Goal: Task Accomplishment & Management: Complete application form

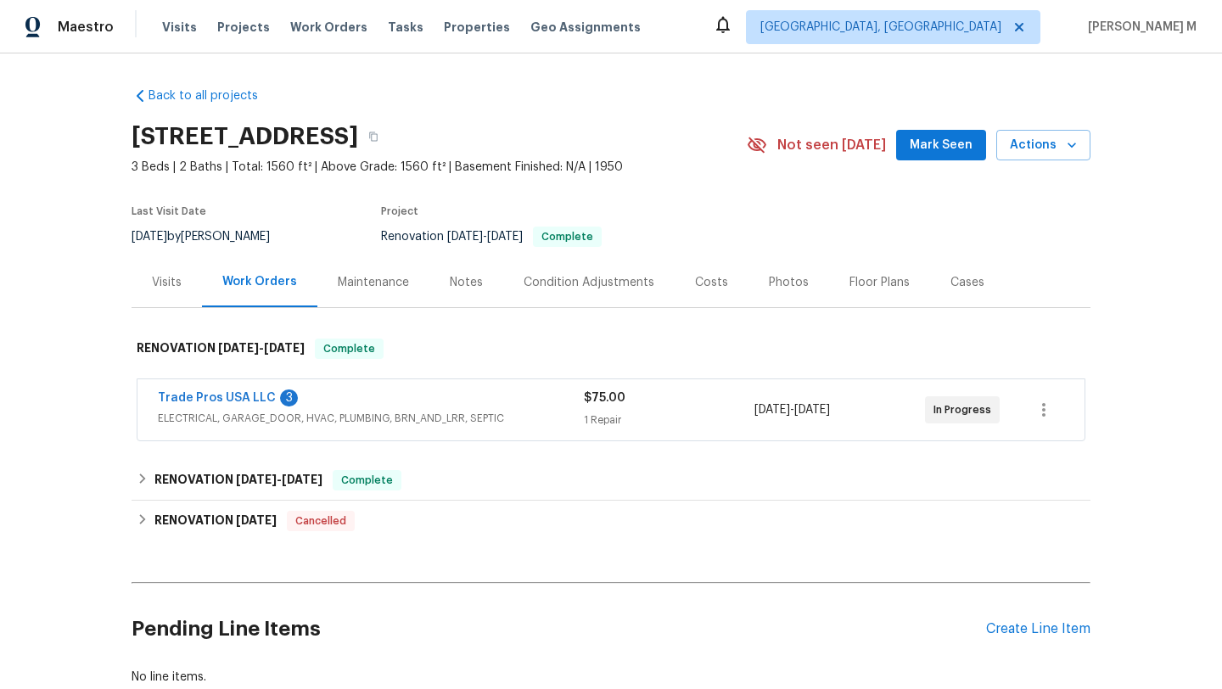
click at [942, 292] on div "Cases" at bounding box center [967, 282] width 75 height 50
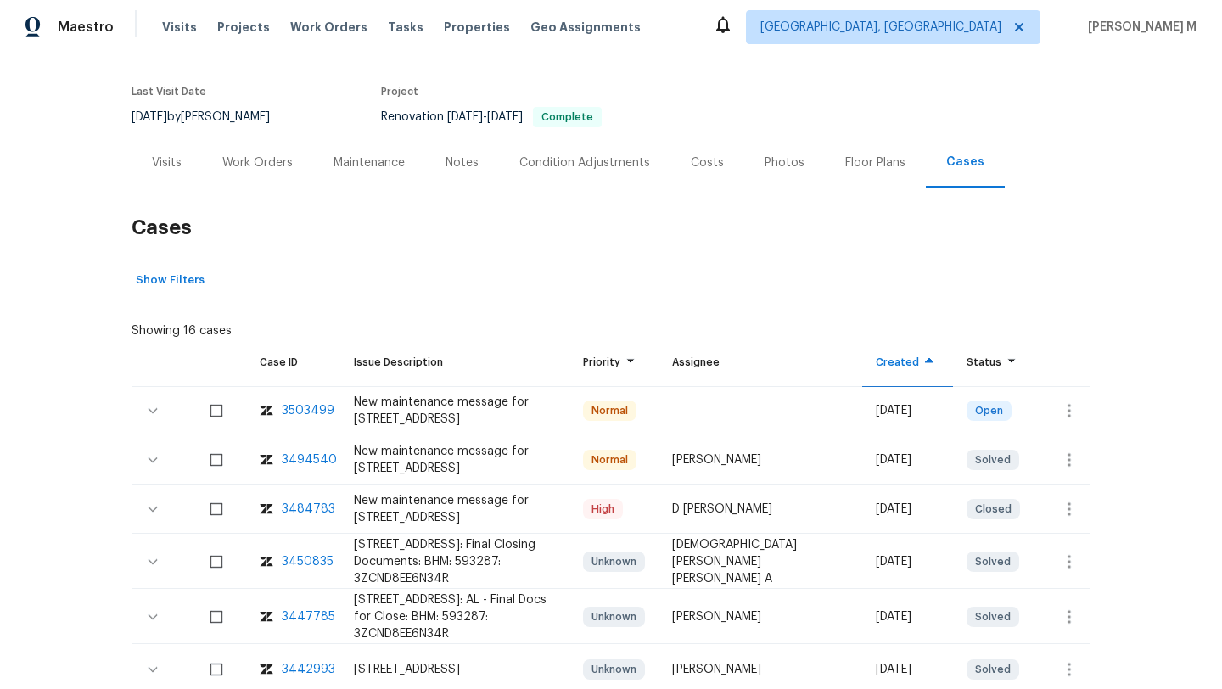
scroll to position [123, 0]
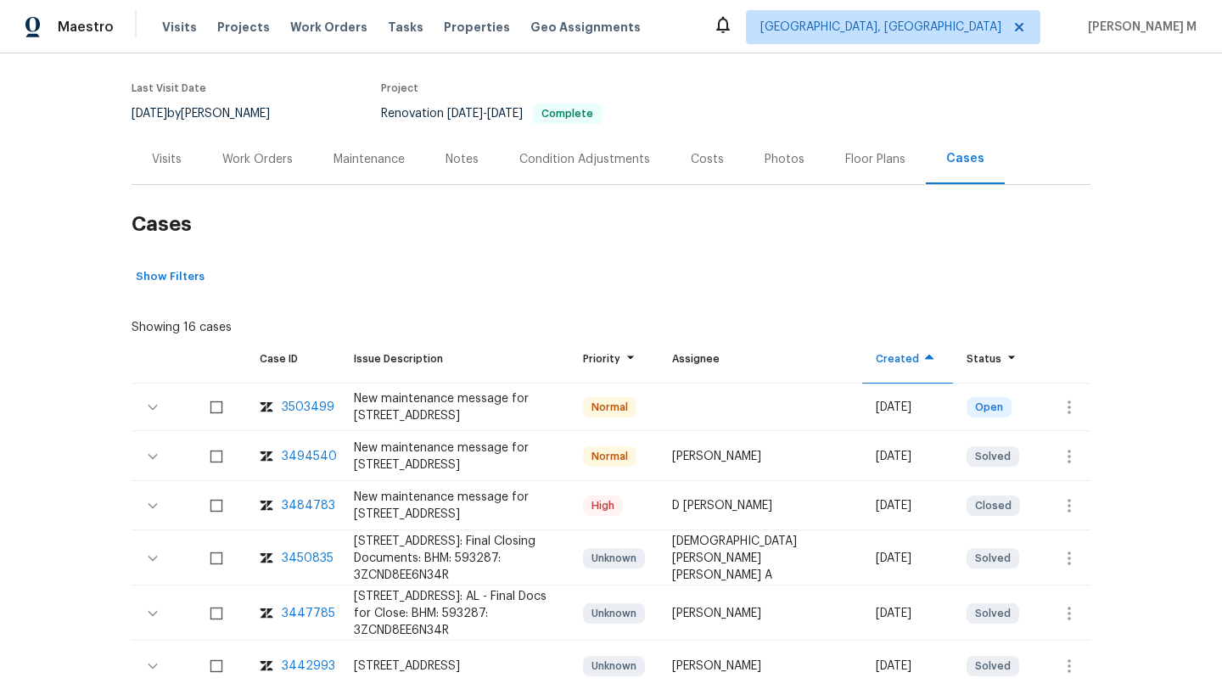
click at [312, 510] on div "3484783" at bounding box center [308, 505] width 53 height 17
click at [300, 153] on div "Work Orders" at bounding box center [257, 159] width 111 height 50
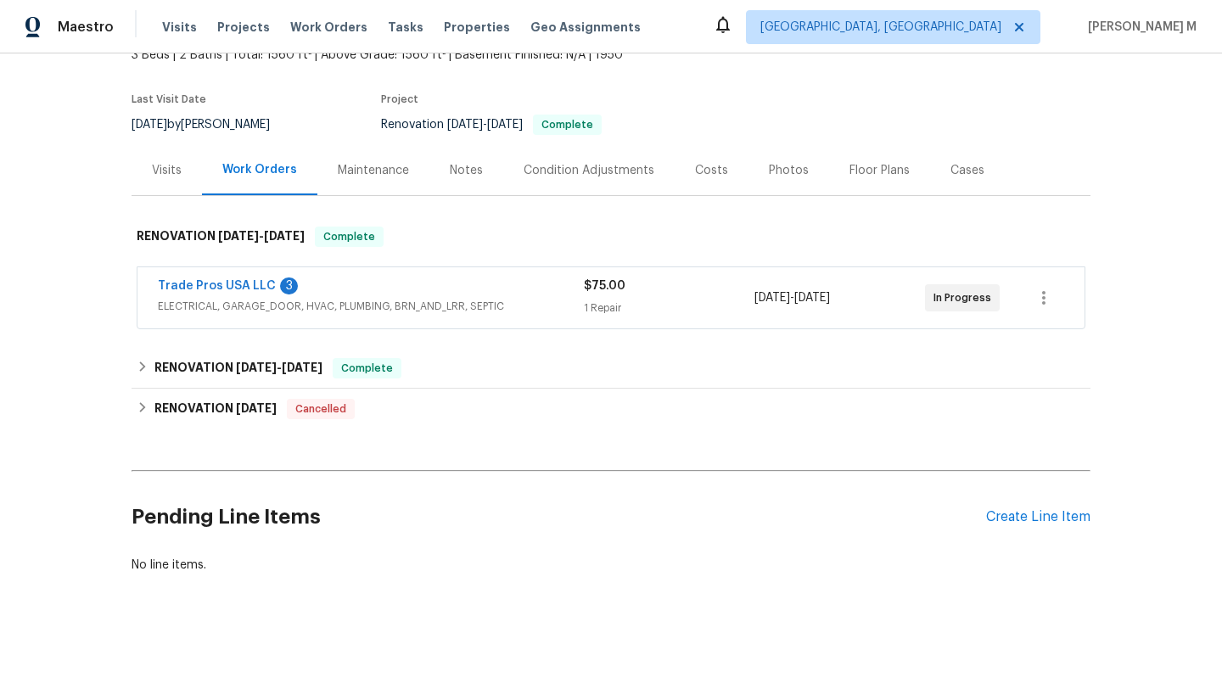
click at [376, 298] on span "ELECTRICAL, GARAGE_DOOR, HVAC, PLUMBING, BRN_AND_LRR, SEPTIC" at bounding box center [371, 306] width 426 height 17
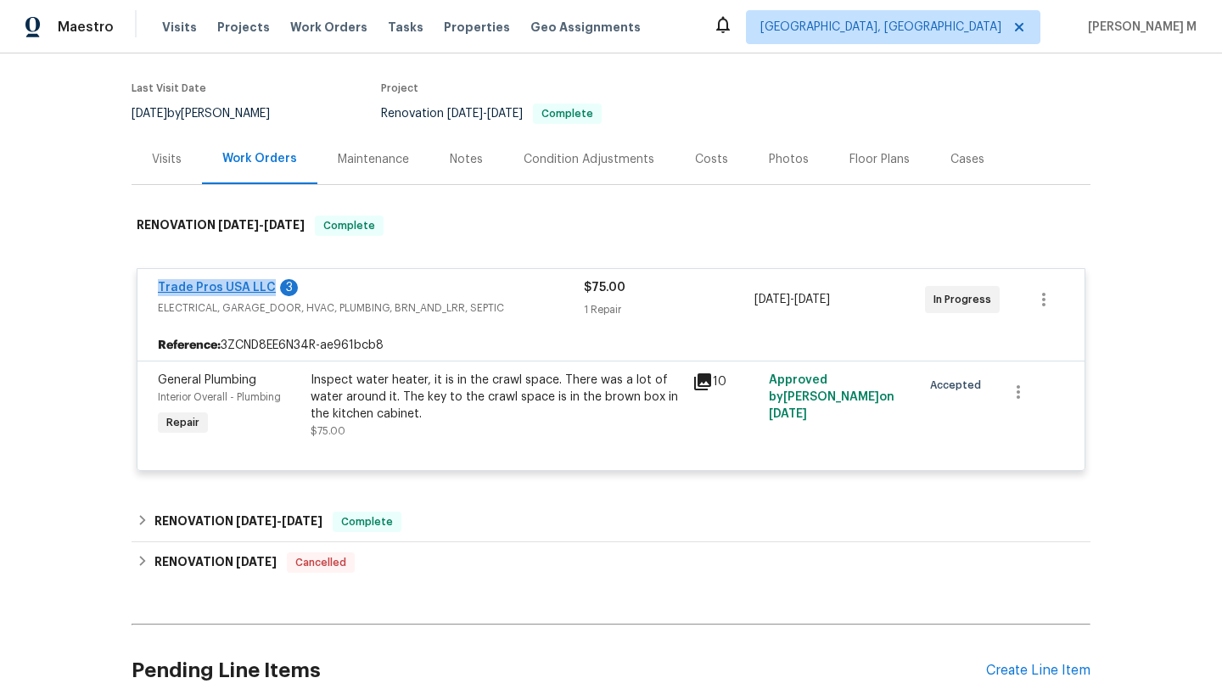
drag, startPoint x: 132, startPoint y: 294, endPoint x: 260, endPoint y: 289, distance: 127.4
click at [260, 289] on div "Trade Pros USA LLC 3 ELECTRICAL, GARAGE_DOOR, HVAC, PLUMBING, BRN_AND_LRR, SEPT…" at bounding box center [610, 299] width 947 height 61
copy link "Trade Pros USA LLC"
drag, startPoint x: 927, startPoint y: 300, endPoint x: 982, endPoint y: 300, distance: 55.2
click at [983, 300] on span "In Progress" at bounding box center [966, 299] width 65 height 17
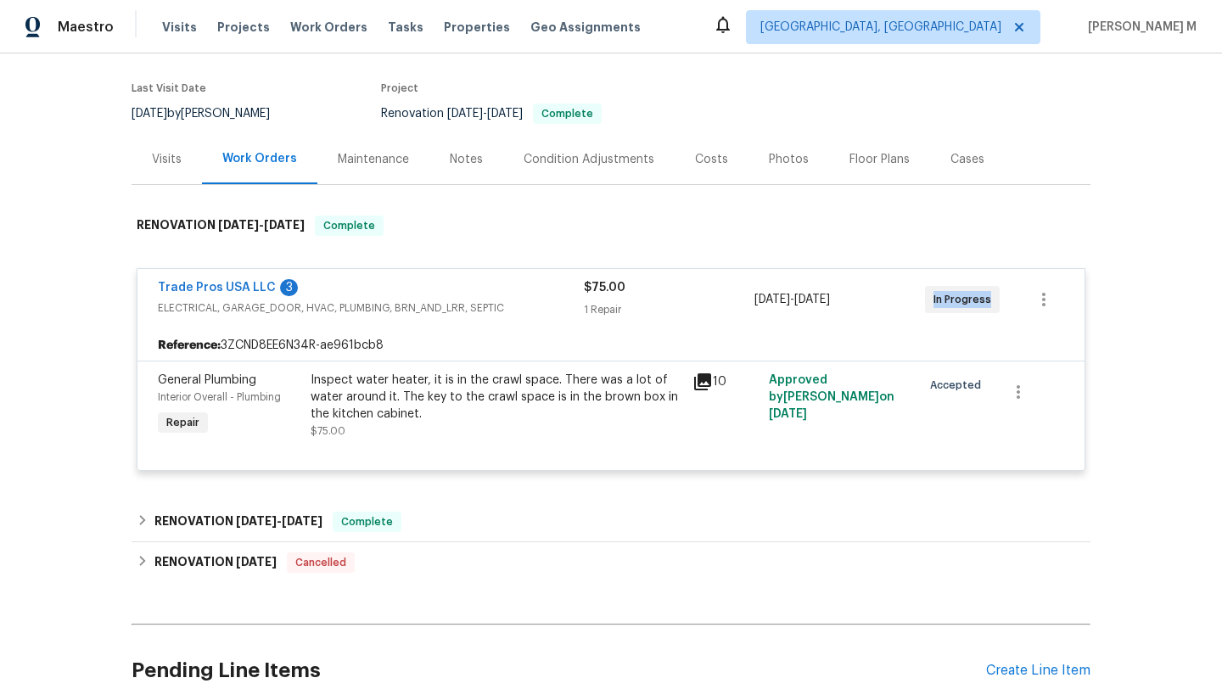
copy span "In Progress"
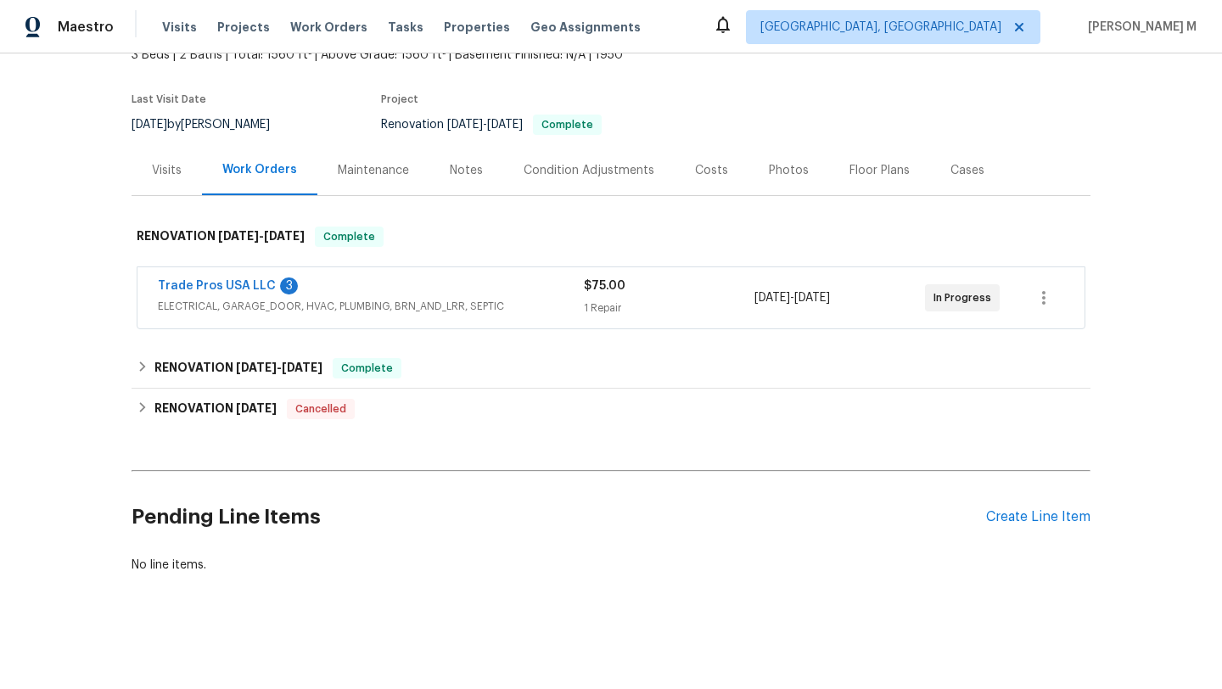
click at [171, 162] on div "Visits" at bounding box center [167, 170] width 30 height 17
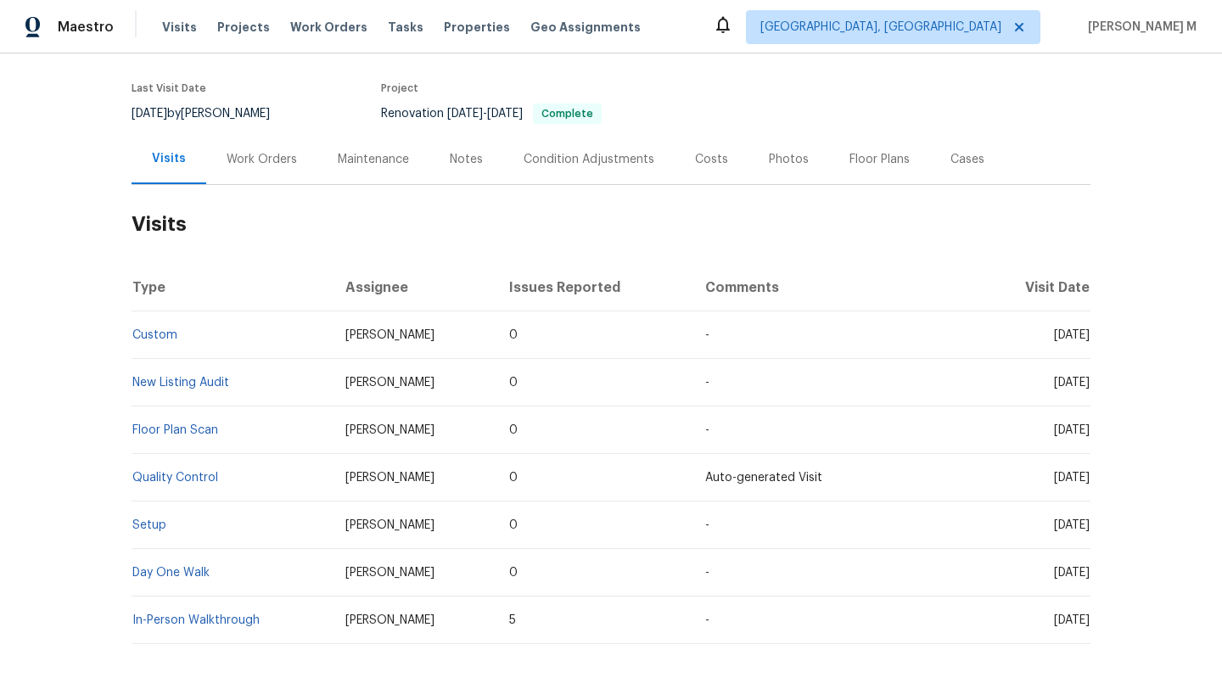
drag, startPoint x: 1017, startPoint y: 335, endPoint x: 1055, endPoint y: 335, distance: 38.2
click at [1055, 335] on span "[DATE]" at bounding box center [1072, 335] width 36 height 12
copy span "Sep 19"
click at [961, 177] on div "Cases" at bounding box center [967, 159] width 75 height 50
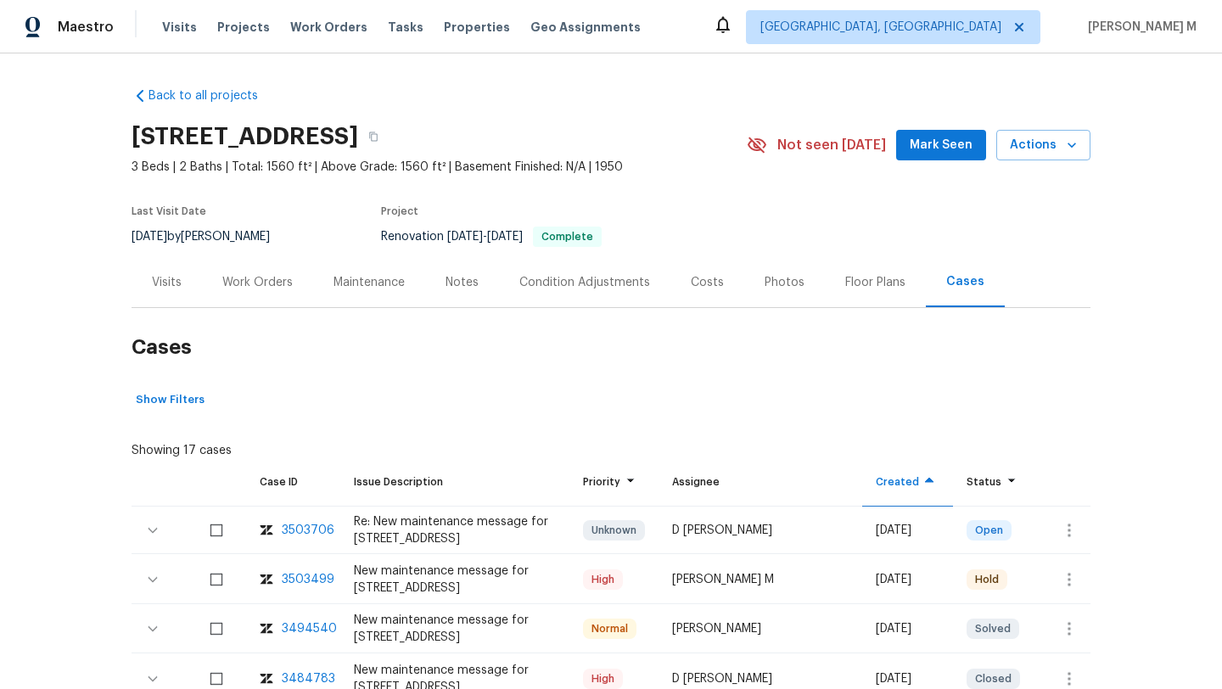
scroll to position [101, 0]
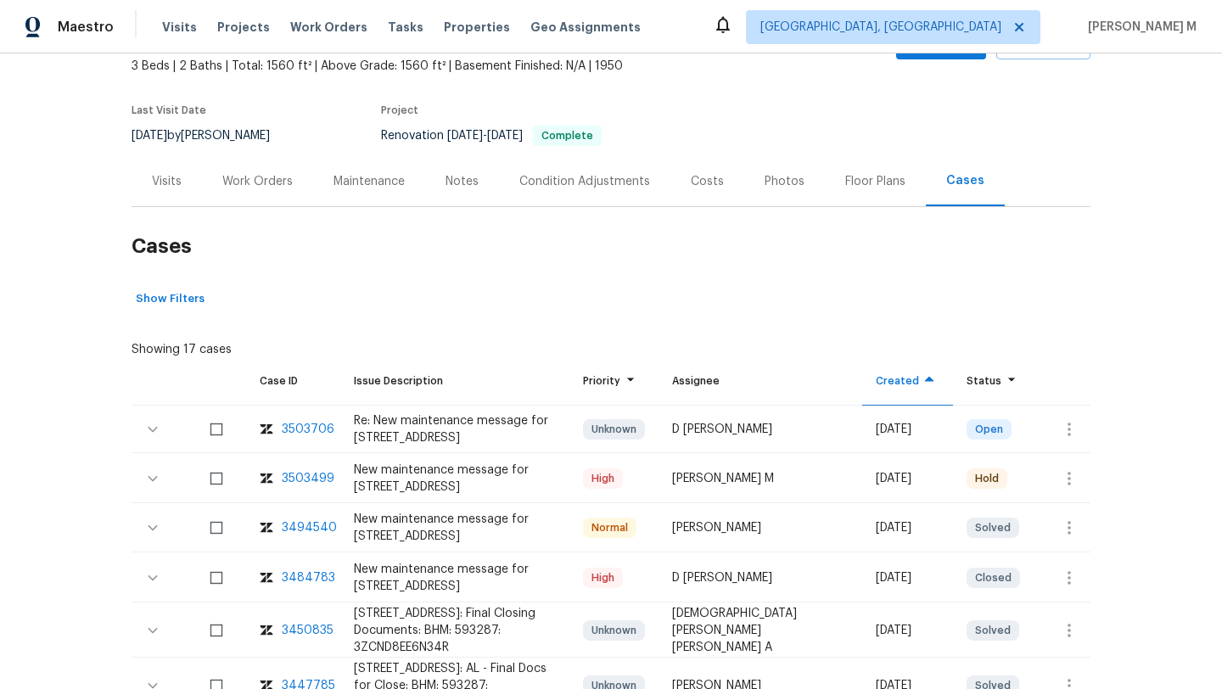
click at [316, 478] on div "3503499" at bounding box center [308, 478] width 53 height 17
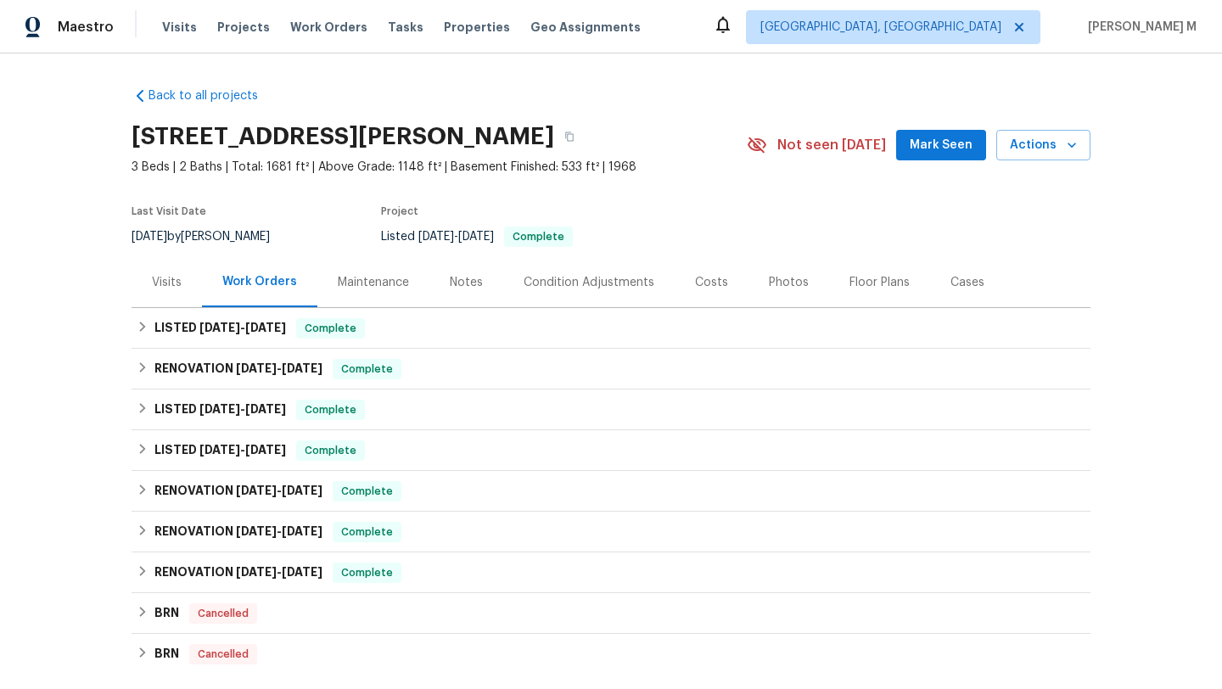
click at [171, 280] on div "Visits" at bounding box center [167, 282] width 30 height 17
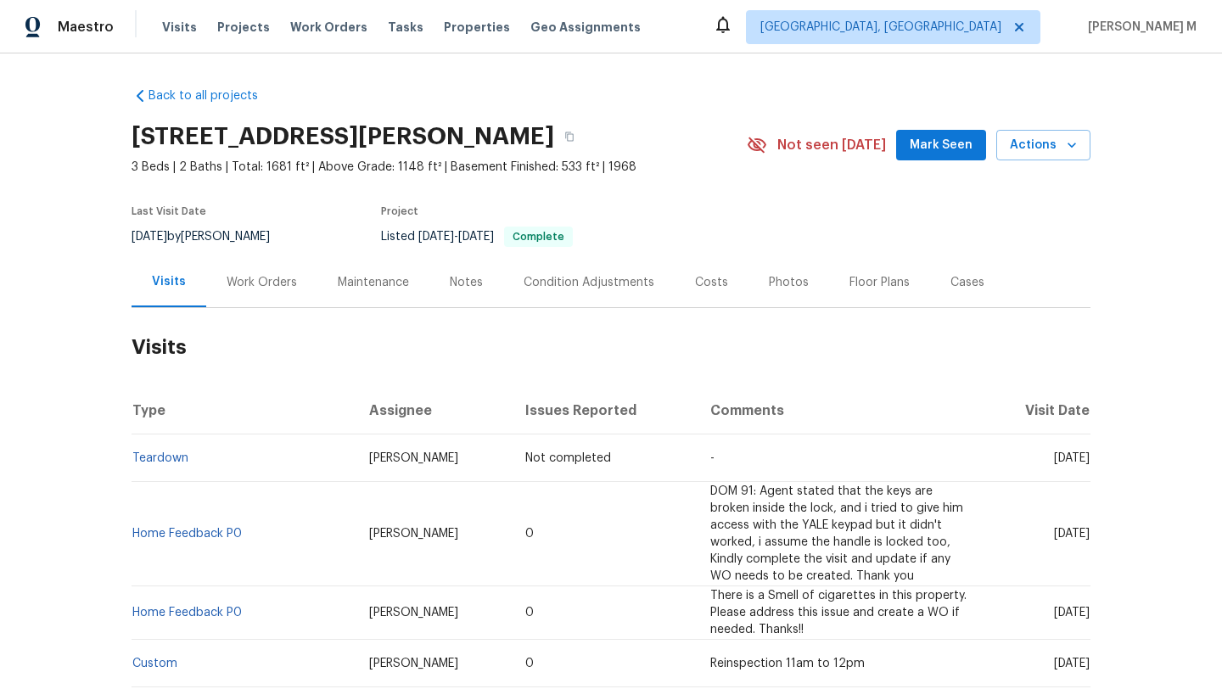
drag, startPoint x: 1016, startPoint y: 457, endPoint x: 1051, endPoint y: 462, distance: 35.1
click at [1054, 462] on span "[DATE]" at bounding box center [1072, 458] width 36 height 12
copy span "Oct 16"
click at [292, 283] on div "Work Orders" at bounding box center [261, 282] width 111 height 50
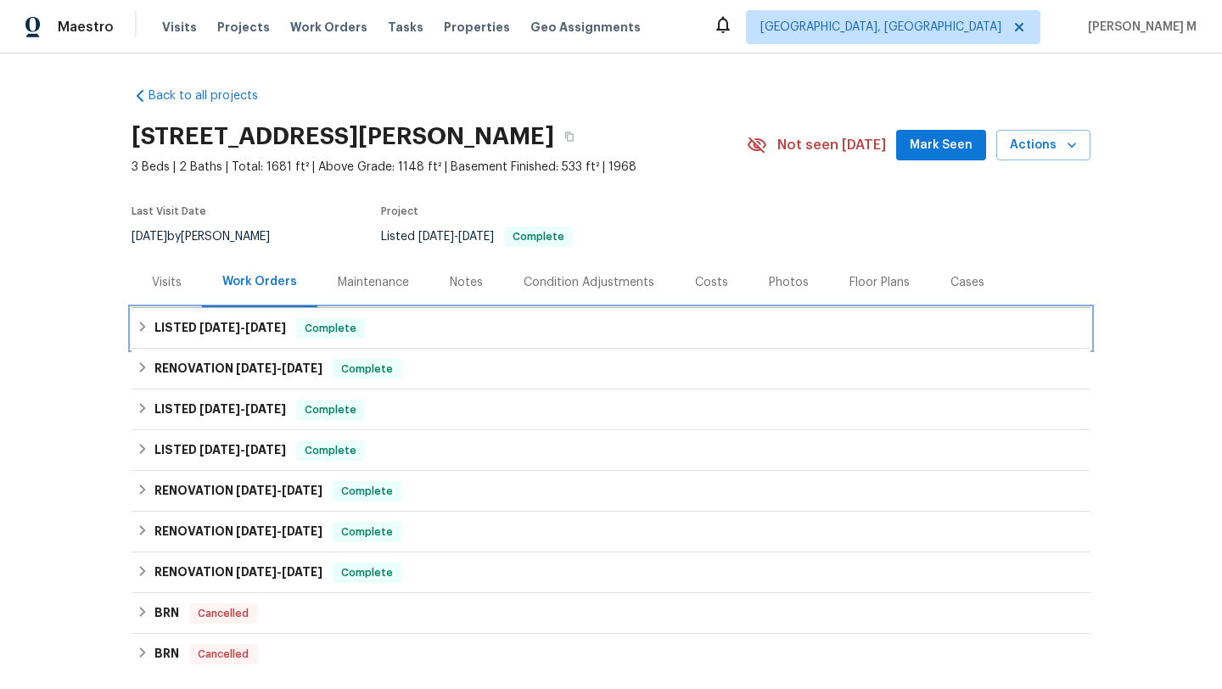
click at [289, 311] on div "LISTED 9/12/25 - 9/17/25 Complete" at bounding box center [611, 328] width 959 height 41
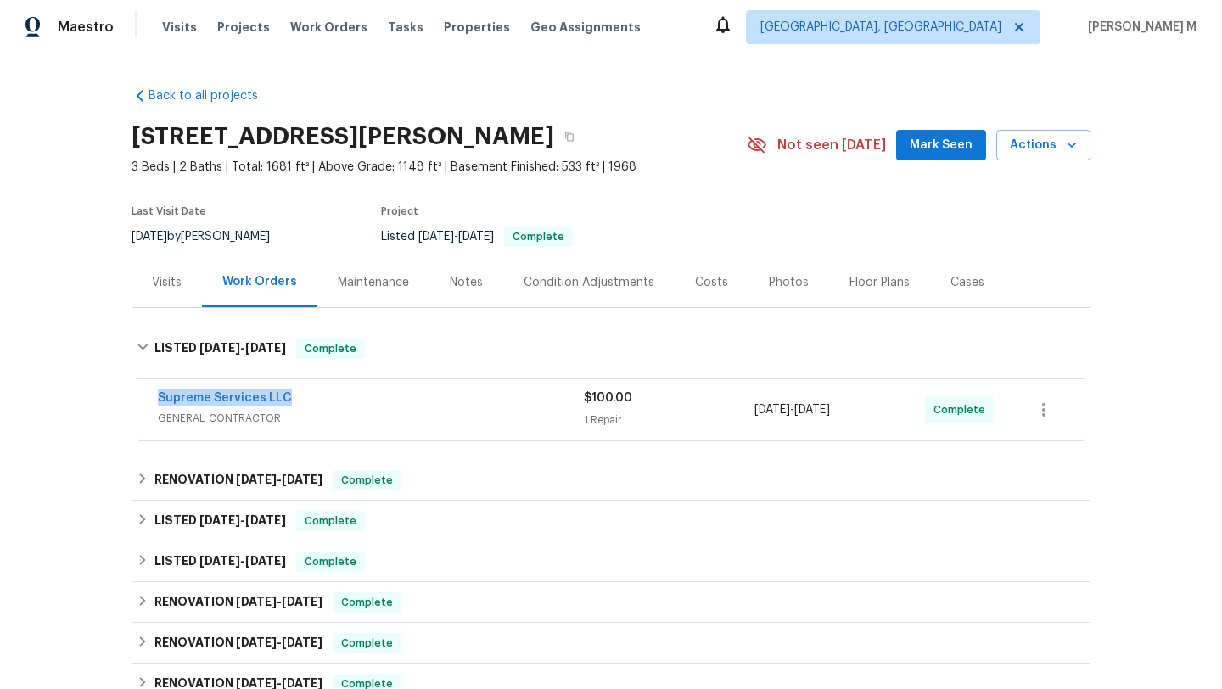
drag, startPoint x: 141, startPoint y: 401, endPoint x: 289, endPoint y: 406, distance: 148.6
click at [290, 406] on div "Supreme Services LLC GENERAL_CONTRACTOR $100.00 1 Repair 9/16/2025 - 9/16/2025 …" at bounding box center [611, 411] width 959 height 70
copy link "Supreme Services LLC"
drag, startPoint x: 755, startPoint y: 411, endPoint x: 878, endPoint y: 406, distance: 122.3
click at [878, 406] on div "9/16/2025 - 9/16/2025" at bounding box center [840, 410] width 171 height 41
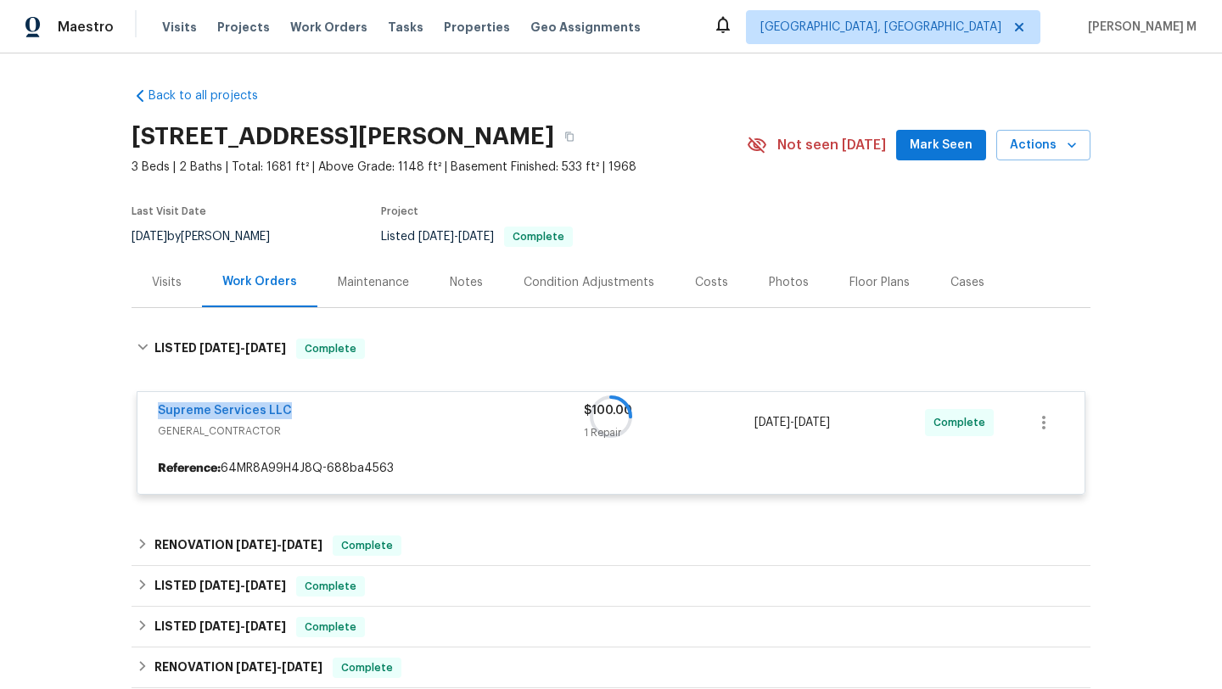
copy span "9/16/2025 - 9/16/2025"
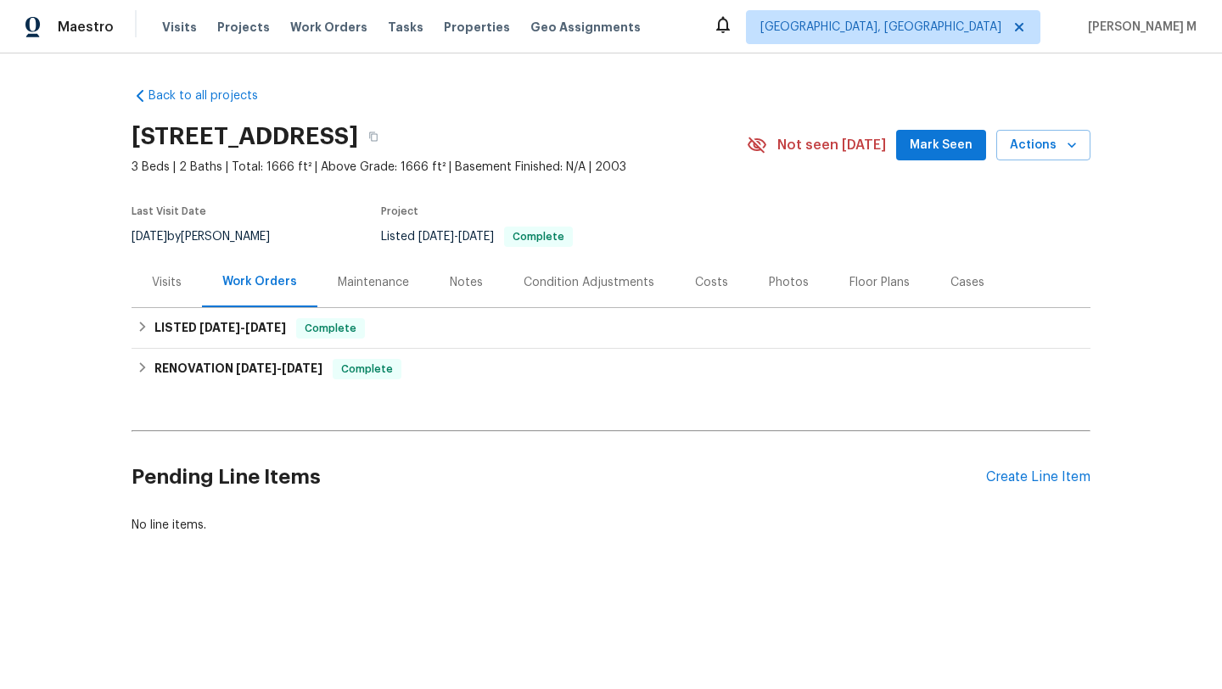
click at [150, 299] on div "Visits" at bounding box center [167, 282] width 70 height 50
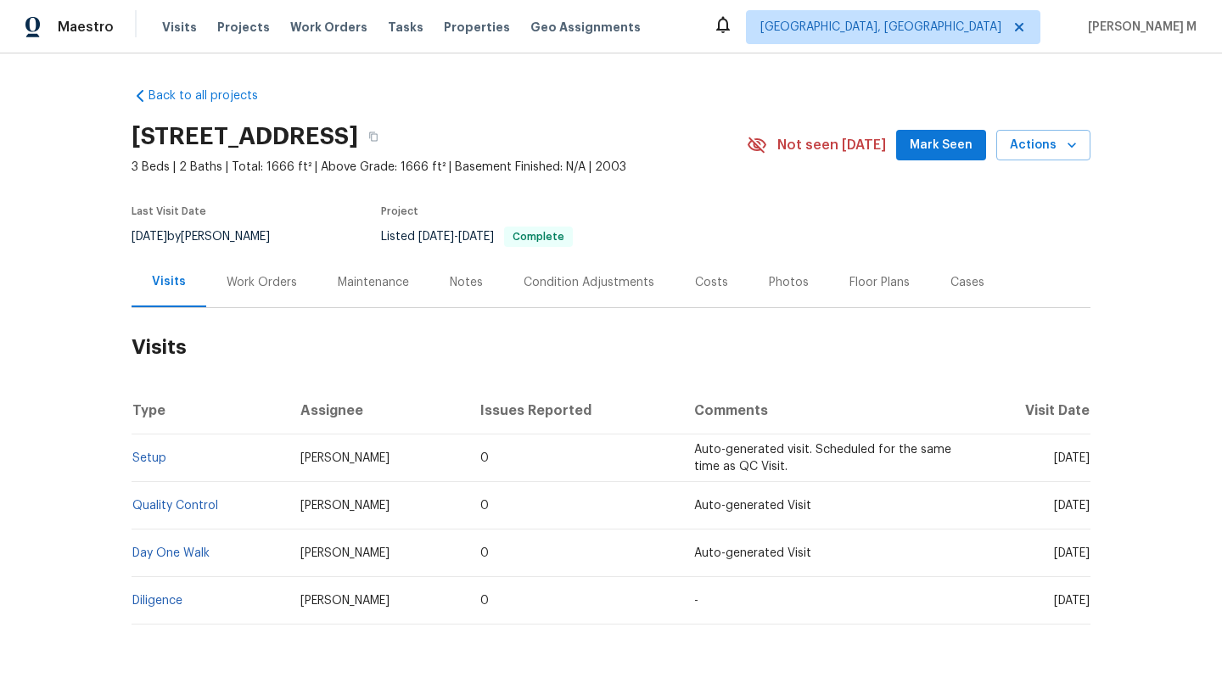
drag, startPoint x: 1016, startPoint y: 459, endPoint x: 1055, endPoint y: 459, distance: 39.0
click at [1055, 459] on span "Tue, Sep 16 2025" at bounding box center [1072, 458] width 36 height 12
copy span "Sep 16"
click at [262, 291] on div "Work Orders" at bounding box center [261, 282] width 111 height 50
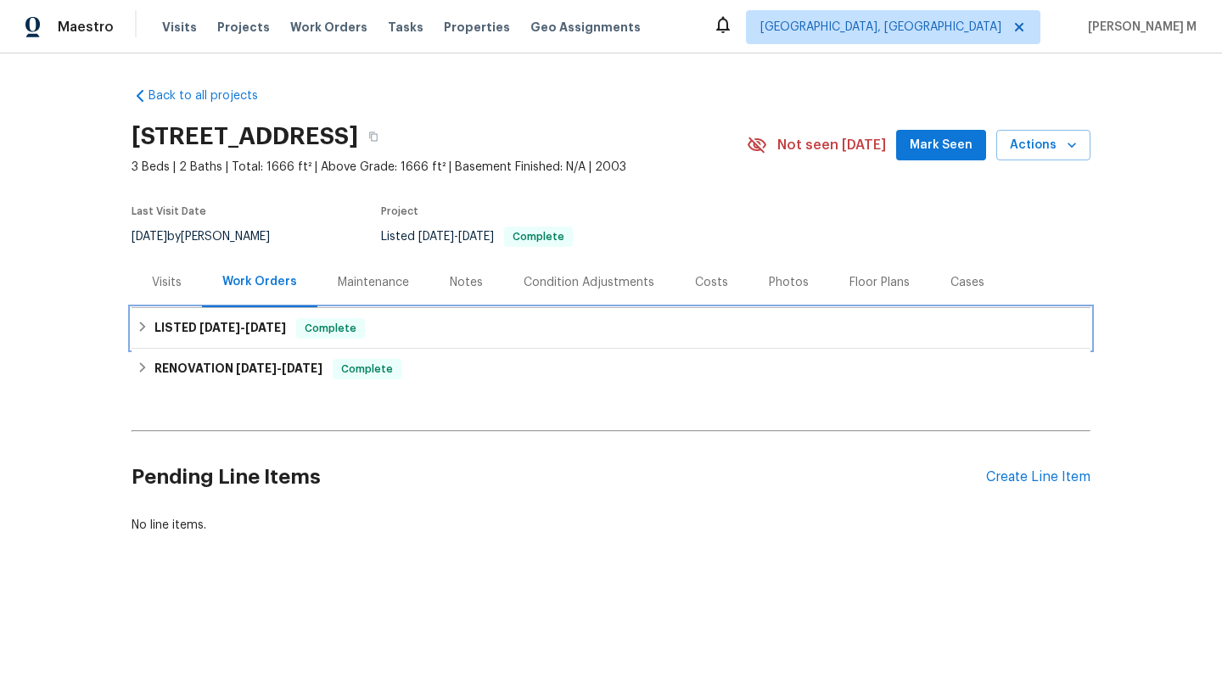
click at [260, 337] on h6 "LISTED 9/6/25 - 9/8/25" at bounding box center [220, 328] width 132 height 20
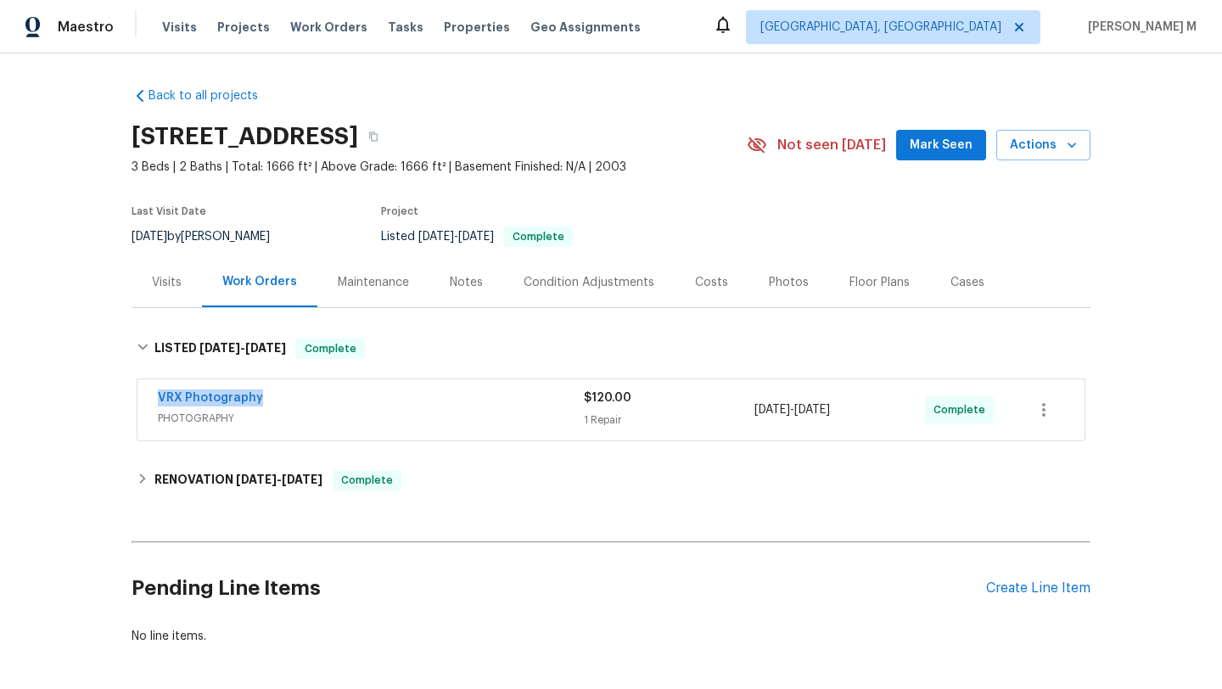
drag, startPoint x: 148, startPoint y: 394, endPoint x: 278, endPoint y: 394, distance: 130.7
click at [278, 394] on div "VRX Photography PHOTOGRAPHY $120.00 1 Repair 9/6/2025 - 9/8/2025 Complete" at bounding box center [610, 409] width 947 height 61
copy link "VRX Photography"
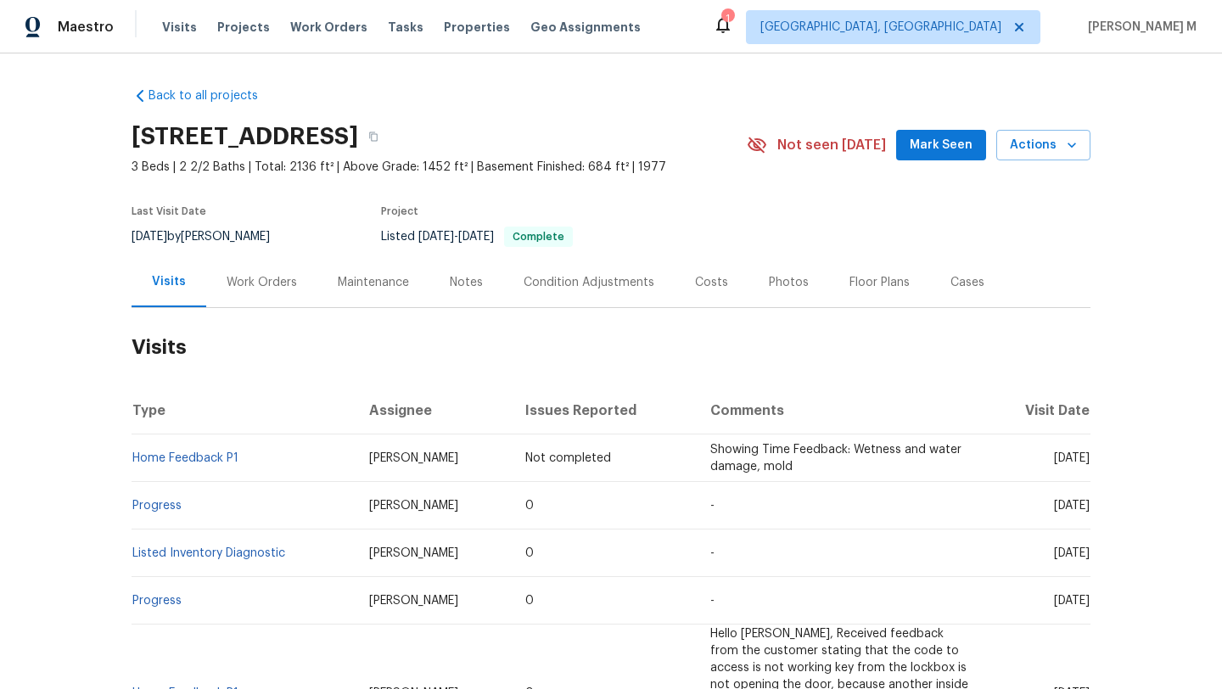
click at [951, 277] on div "Cases" at bounding box center [968, 282] width 34 height 17
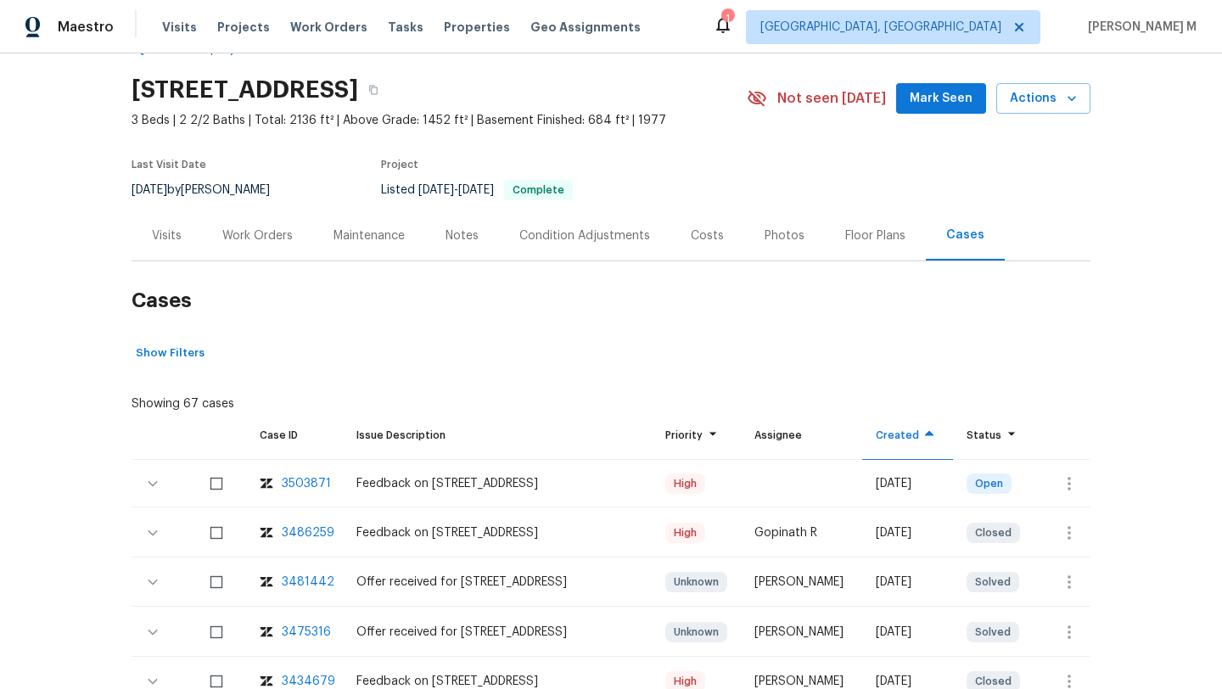
scroll to position [82, 0]
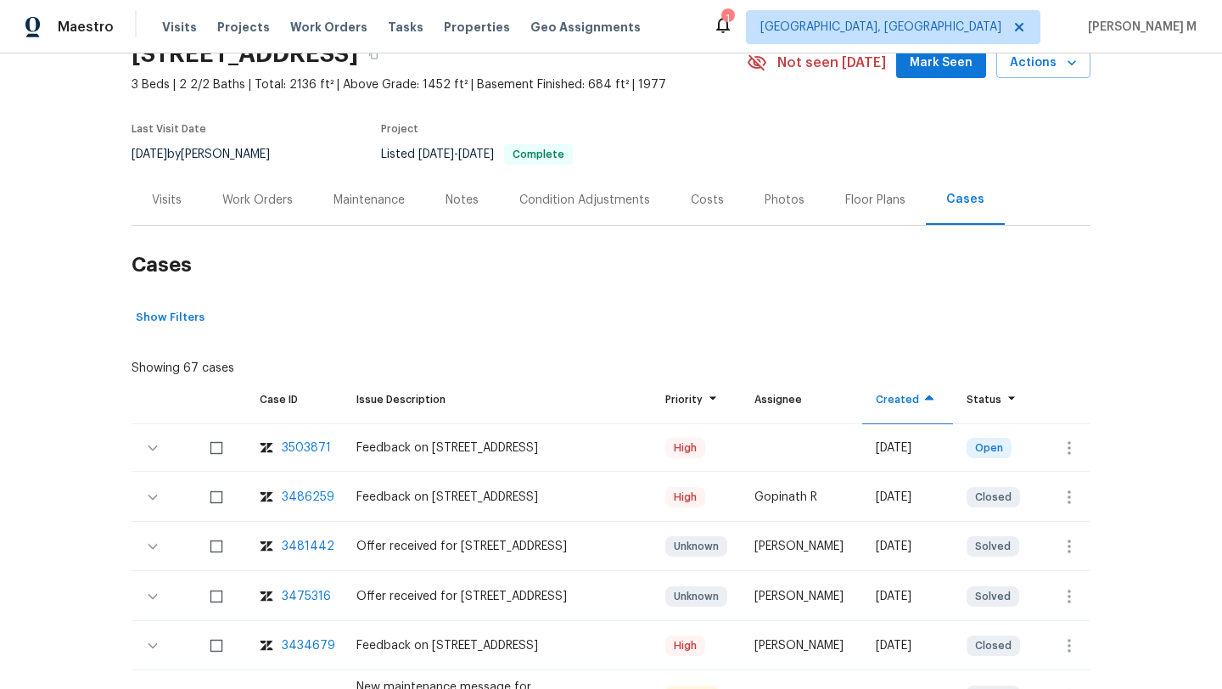
click at [166, 180] on div "Visits" at bounding box center [167, 200] width 70 height 50
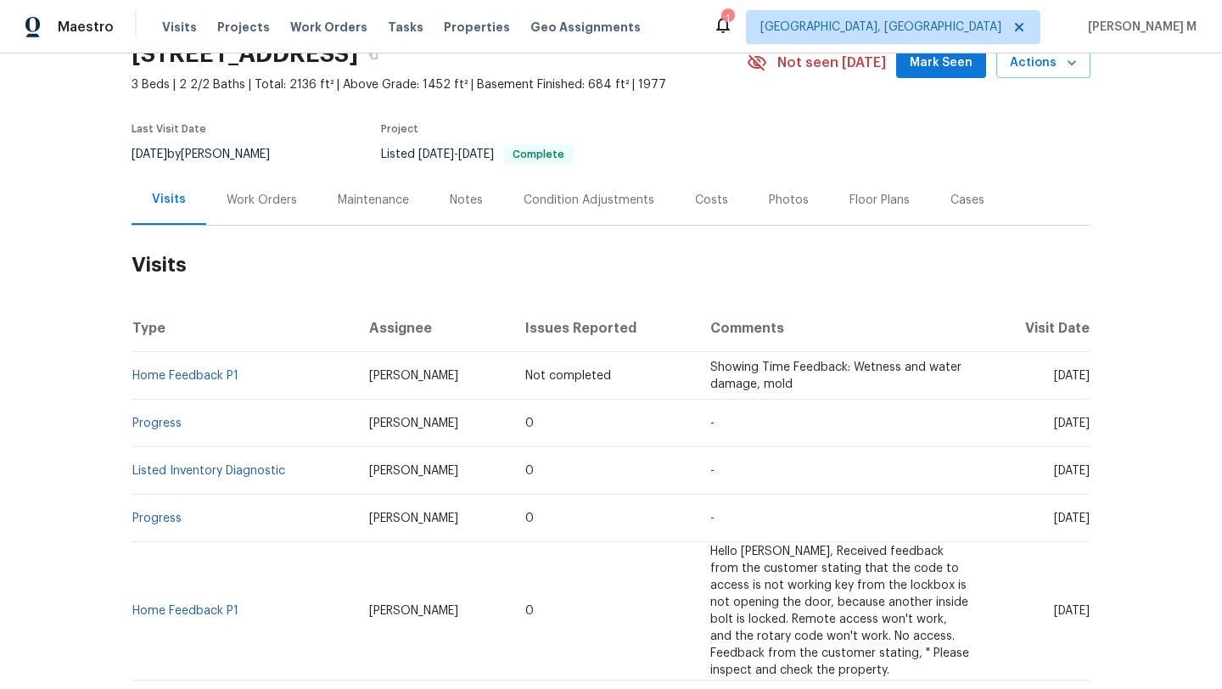
drag, startPoint x: 1018, startPoint y: 378, endPoint x: 1047, endPoint y: 374, distance: 29.9
click at [1054, 375] on span "Mon, Sep 22 2025" at bounding box center [1072, 376] width 36 height 12
copy span "Sep 22"
click at [270, 205] on div "Work Orders" at bounding box center [262, 200] width 70 height 17
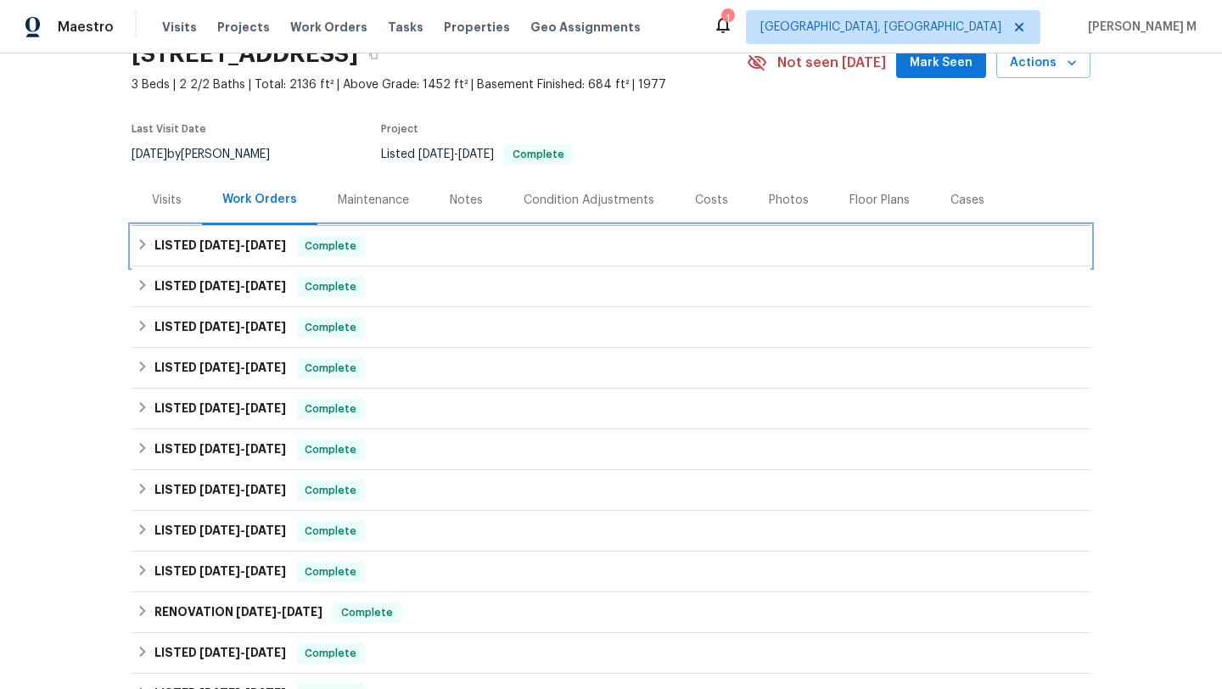
click at [280, 258] on div "LISTED 9/11/25 - 9/11/25 Complete" at bounding box center [611, 246] width 959 height 41
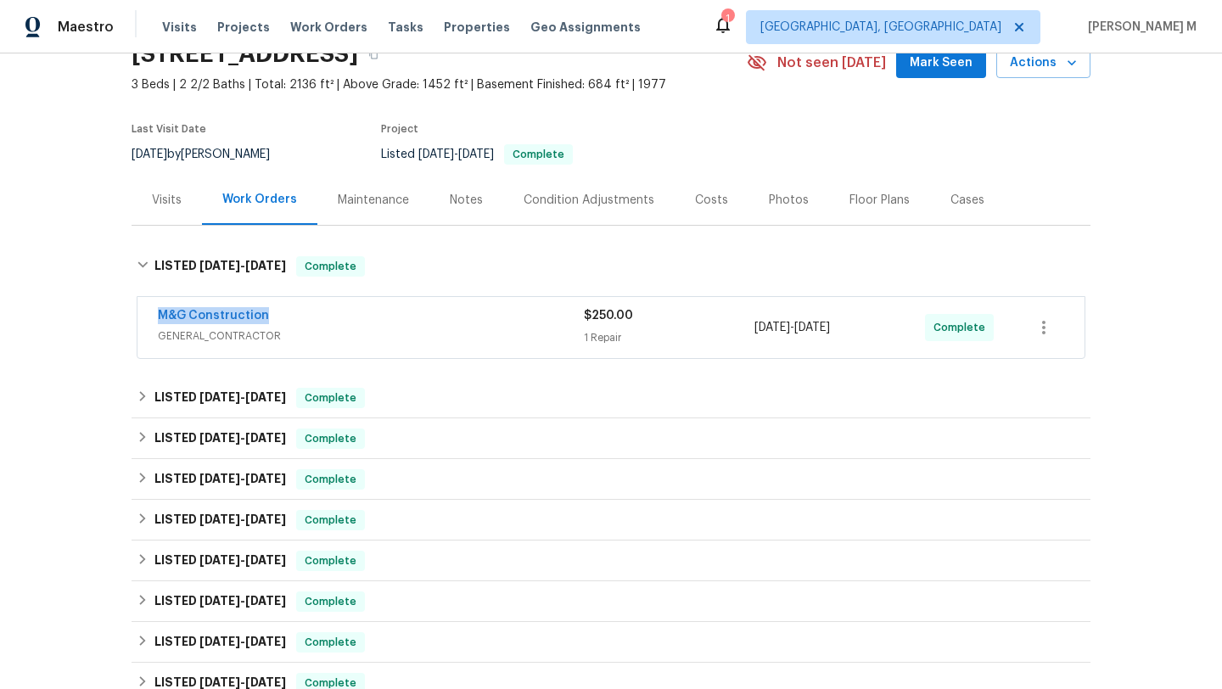
drag, startPoint x: 140, startPoint y: 316, endPoint x: 291, endPoint y: 316, distance: 151.1
click at [291, 316] on div "M&G Construction GENERAL_CONTRACTOR $250.00 1 Repair 9/11/2025 - 9/11/2025 Comp…" at bounding box center [610, 327] width 947 height 61
click at [337, 324] on div "M&G Construction" at bounding box center [371, 317] width 426 height 20
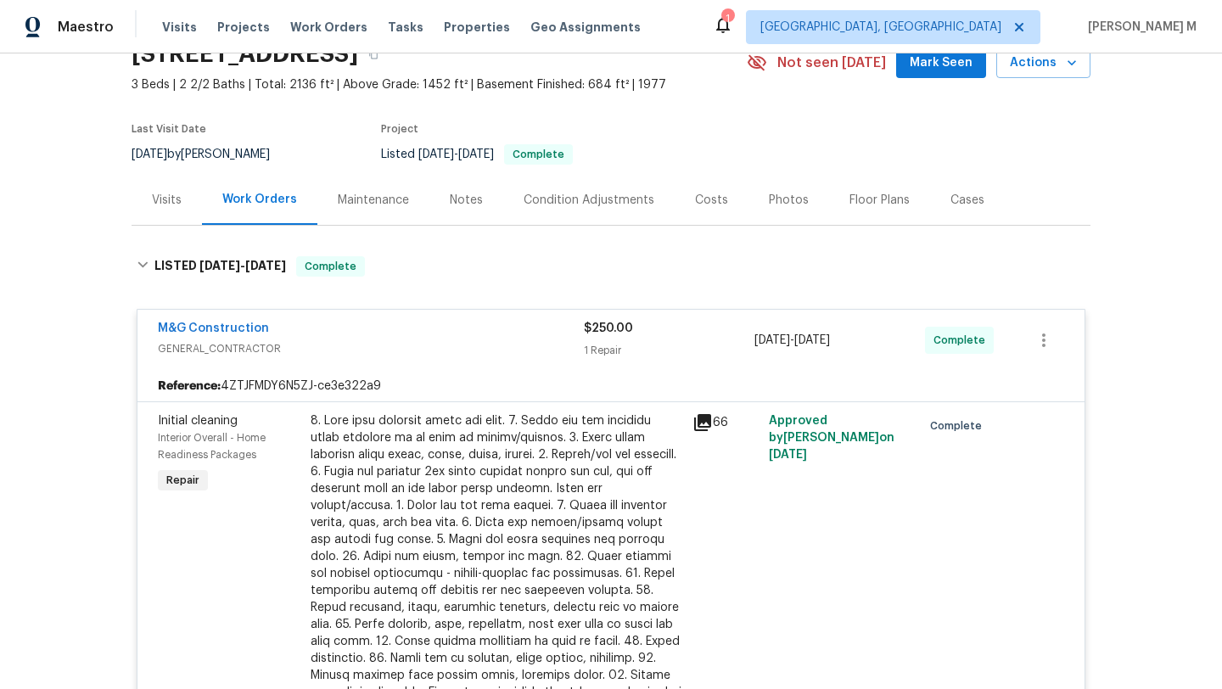
click at [162, 199] on div "Visits" at bounding box center [167, 200] width 30 height 17
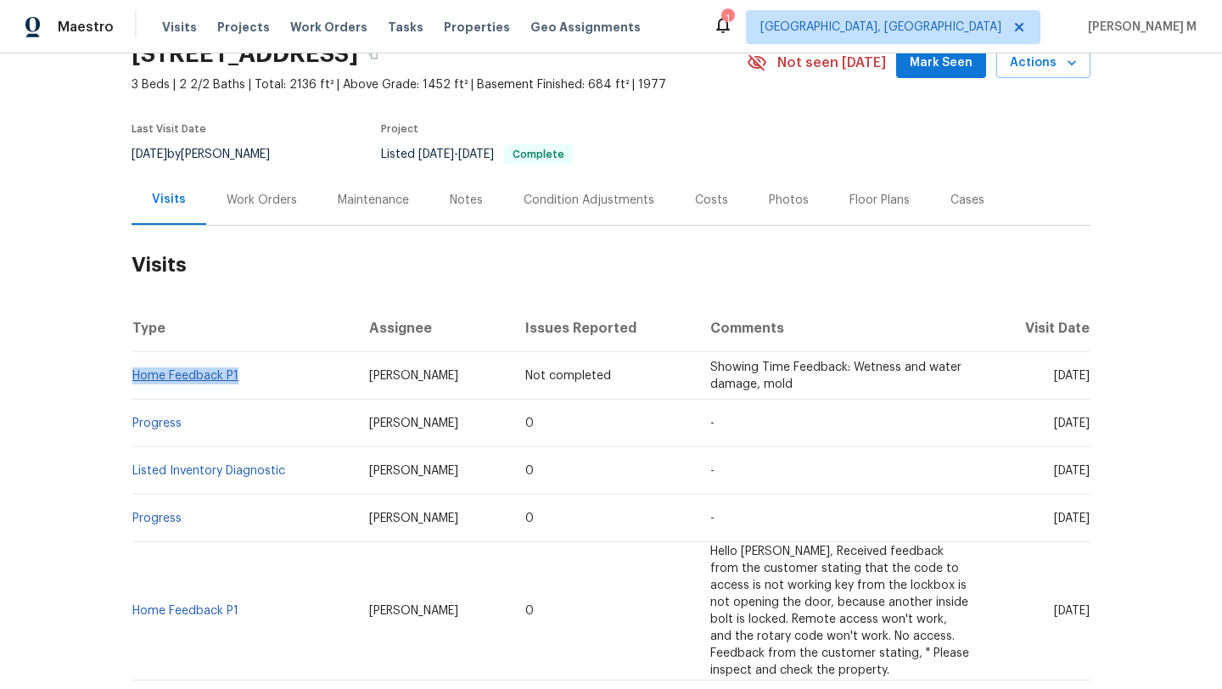
copy link "Home Feedback P1"
drag, startPoint x: 237, startPoint y: 376, endPoint x: 130, endPoint y: 380, distance: 107.0
click at [132, 380] on td "Home Feedback P1" at bounding box center [244, 376] width 224 height 48
drag, startPoint x: 314, startPoint y: 377, endPoint x: 404, endPoint y: 378, distance: 90.0
click at [404, 378] on td "[PERSON_NAME]" at bounding box center [434, 376] width 156 height 48
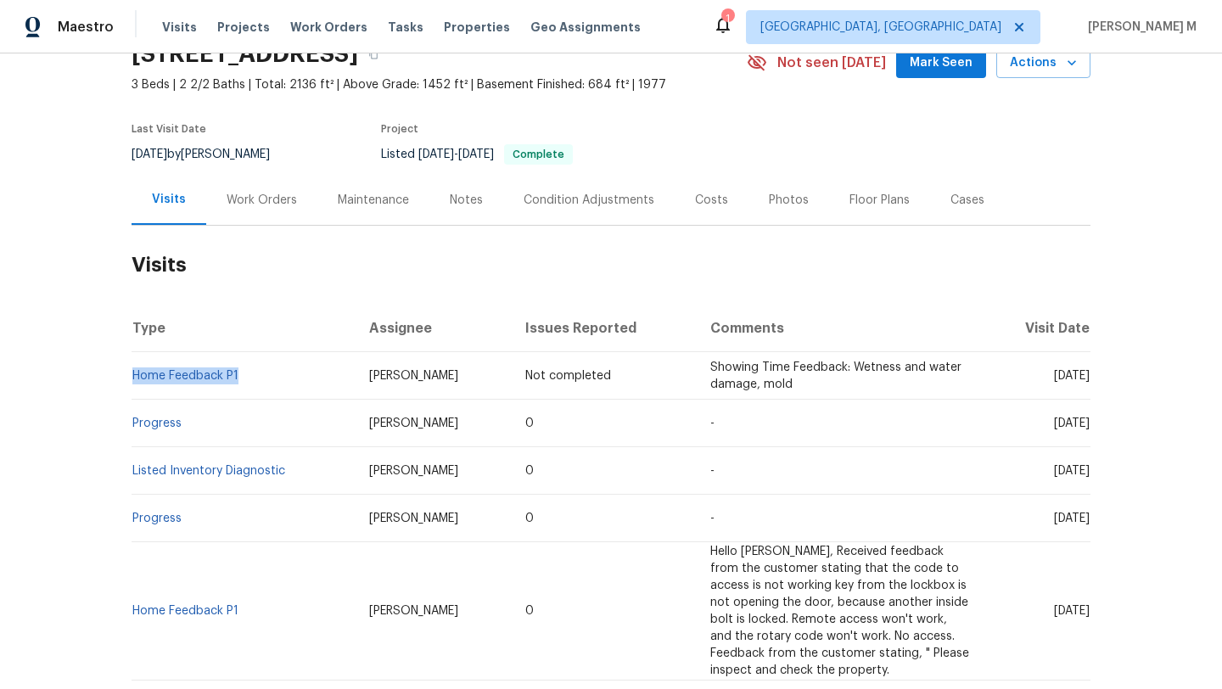
copy span "[PERSON_NAME]"
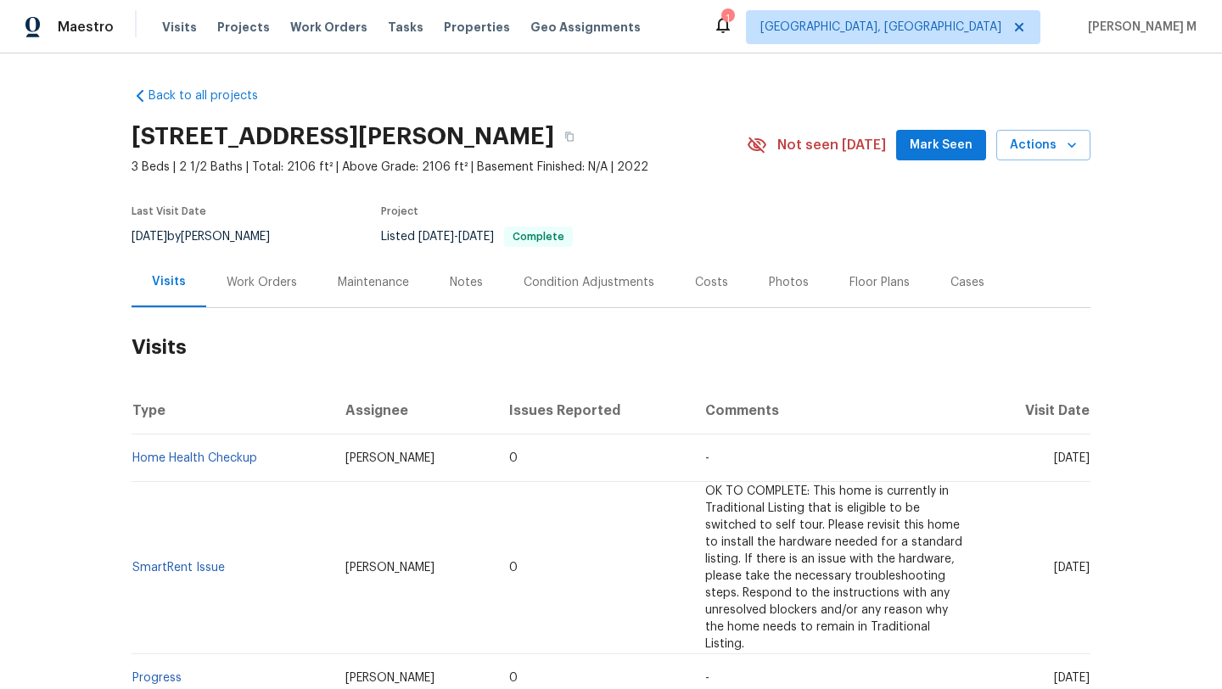
drag, startPoint x: 1016, startPoint y: 456, endPoint x: 1052, endPoint y: 457, distance: 36.5
click at [1054, 457] on span "[DATE]" at bounding box center [1072, 458] width 36 height 12
copy span "[DATE]"
click at [225, 299] on div "Work Orders" at bounding box center [261, 282] width 111 height 50
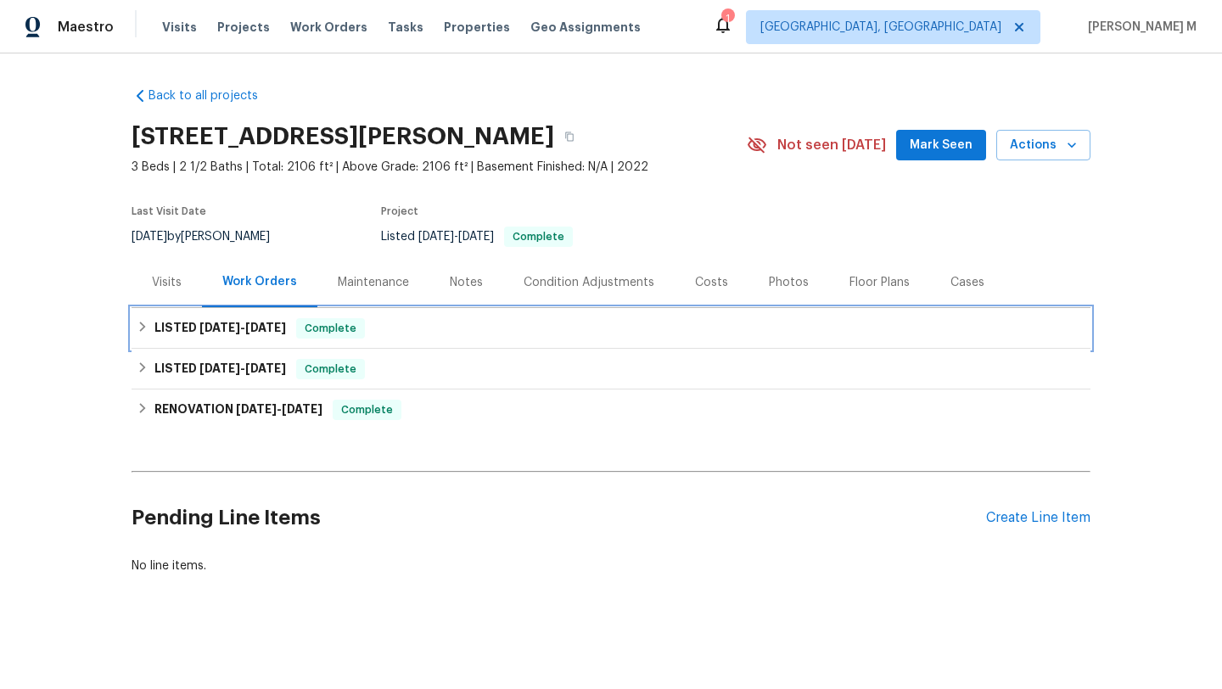
click at [233, 325] on span "[DATE]" at bounding box center [219, 328] width 41 height 12
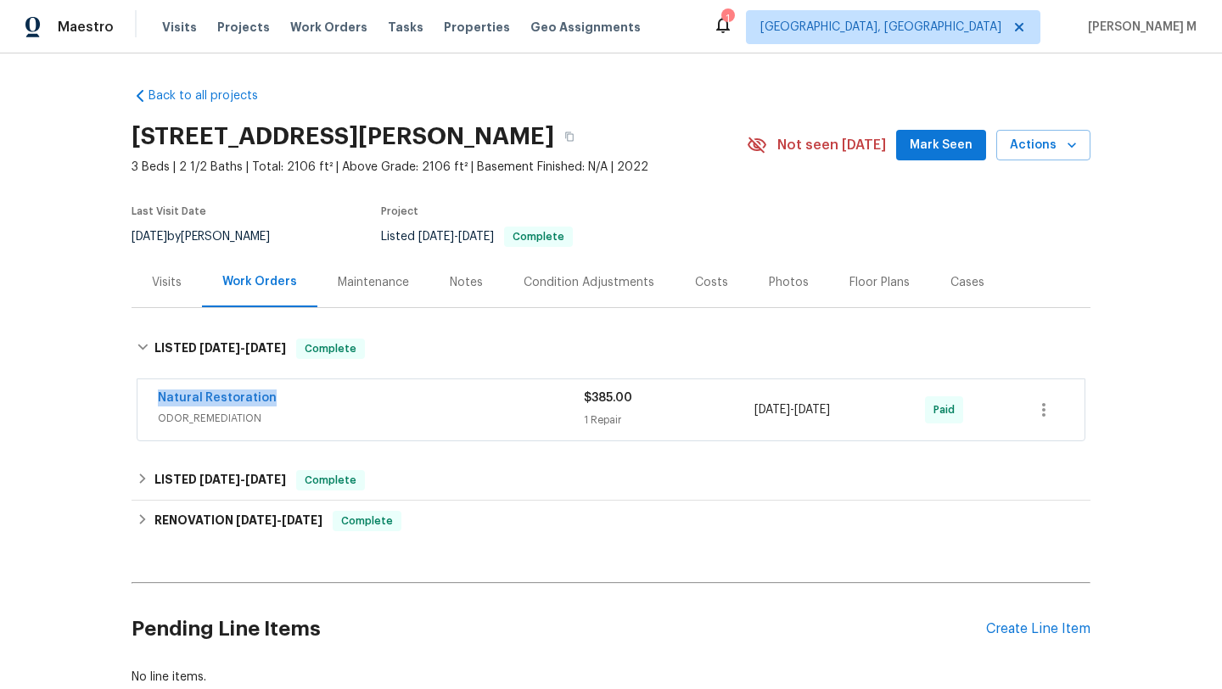
drag, startPoint x: 200, startPoint y: 396, endPoint x: 319, endPoint y: 395, distance: 118.8
click at [319, 395] on div "Natural Restoration ODOR_REMEDIATION $385.00 1 Repair [DATE] - [DATE] Paid" at bounding box center [610, 409] width 947 height 61
copy link "Natural Restoration"
click at [391, 429] on div "Natural Restoration ODOR_REMEDIATION" at bounding box center [371, 410] width 426 height 41
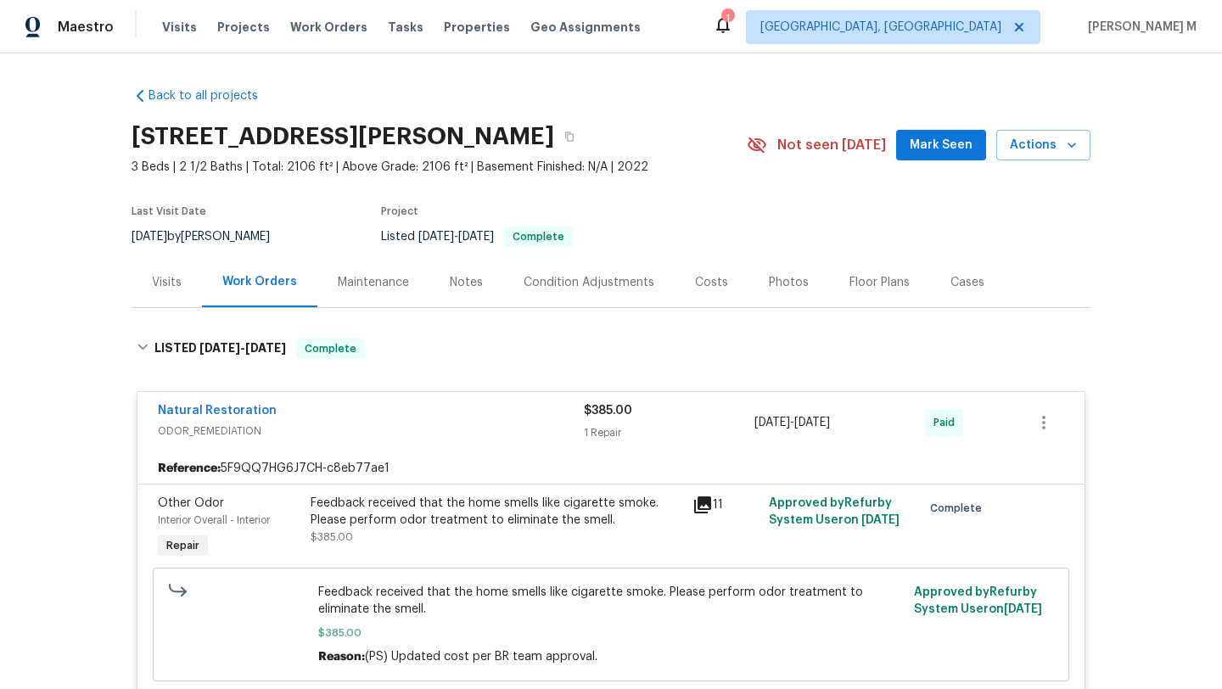
copy div "1 Repair [DATE] - [DATE]"
drag, startPoint x: 742, startPoint y: 421, endPoint x: 871, endPoint y: 437, distance: 130.0
click at [871, 437] on div "Natural Restoration ODOR_REMEDIATION $385.00 1 Repair [DATE] - [DATE] Paid" at bounding box center [591, 422] width 866 height 41
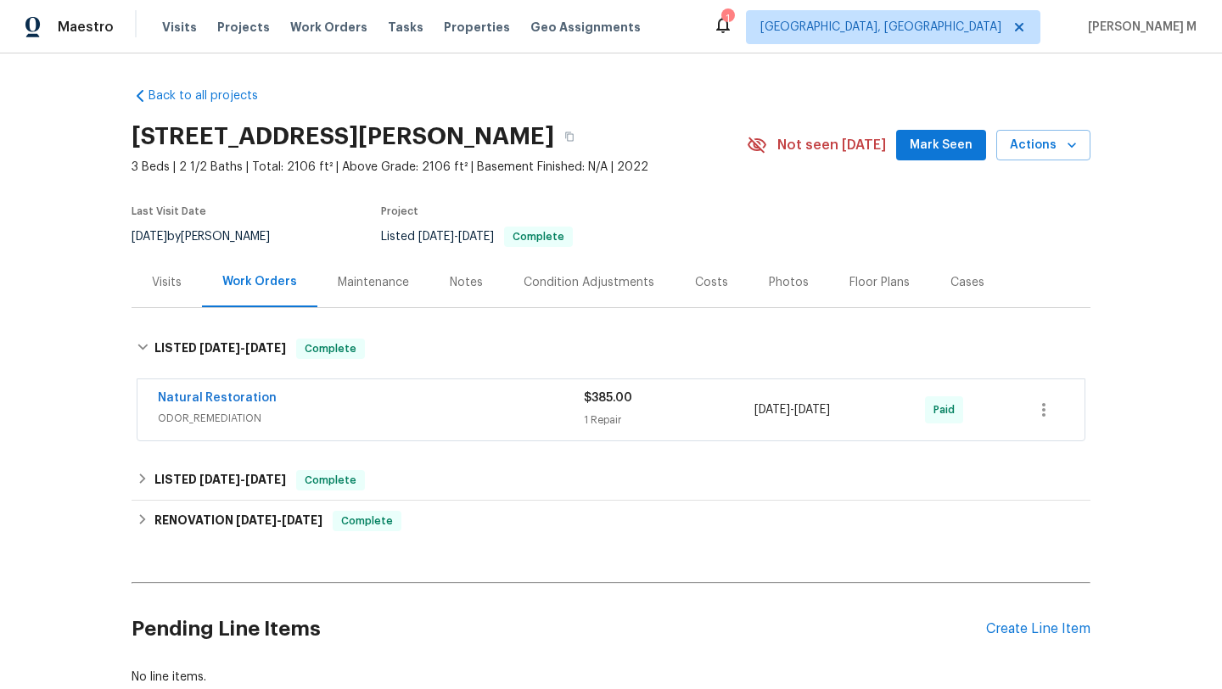
click at [951, 277] on div "Cases" at bounding box center [968, 282] width 34 height 17
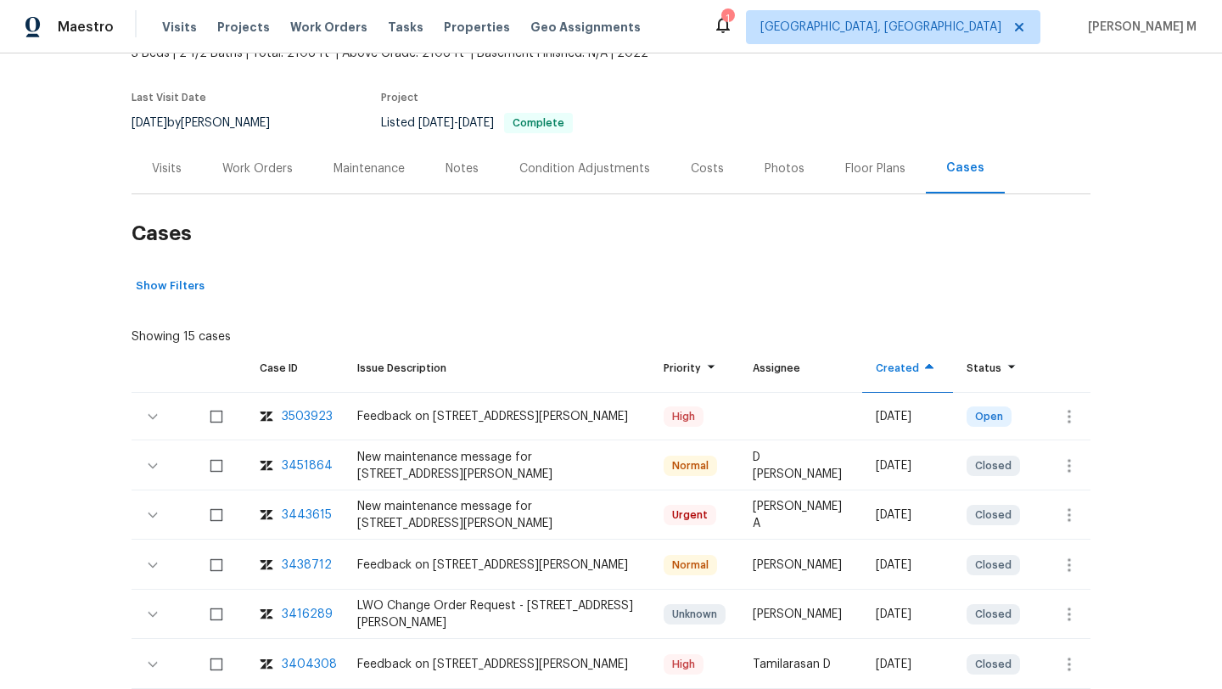
scroll to position [120, 0]
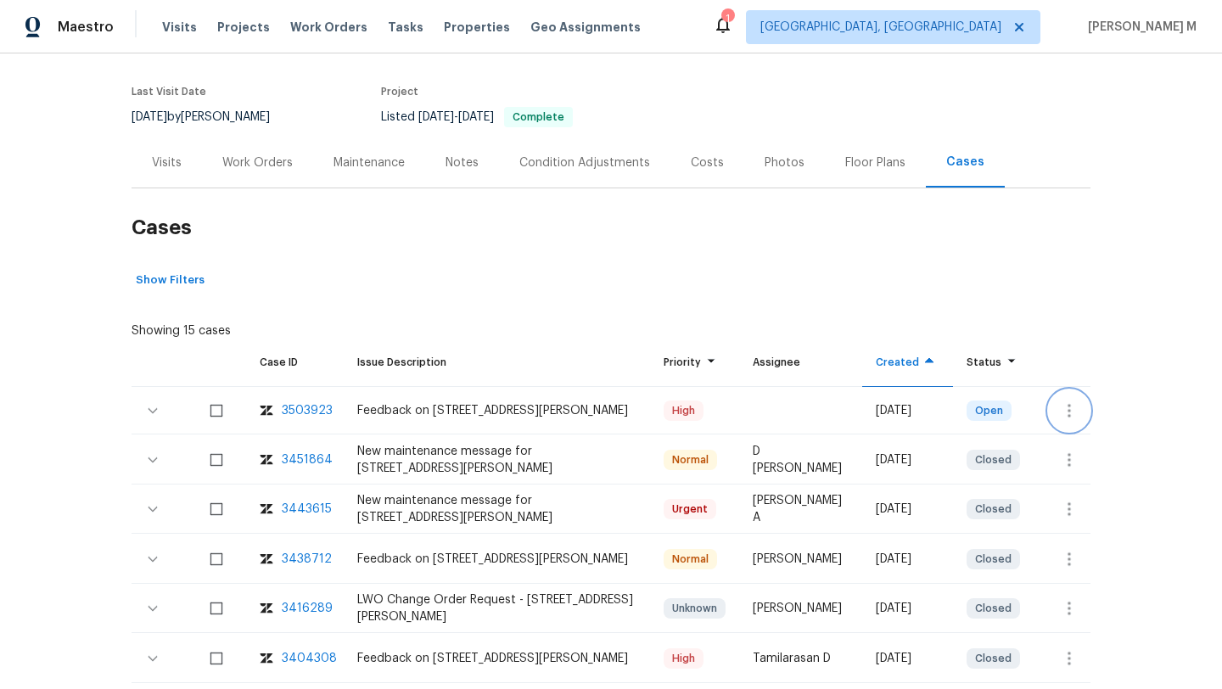
click at [1059, 407] on icon "button" at bounding box center [1069, 411] width 20 height 20
click at [1064, 411] on li "Create a visit" at bounding box center [1123, 410] width 176 height 28
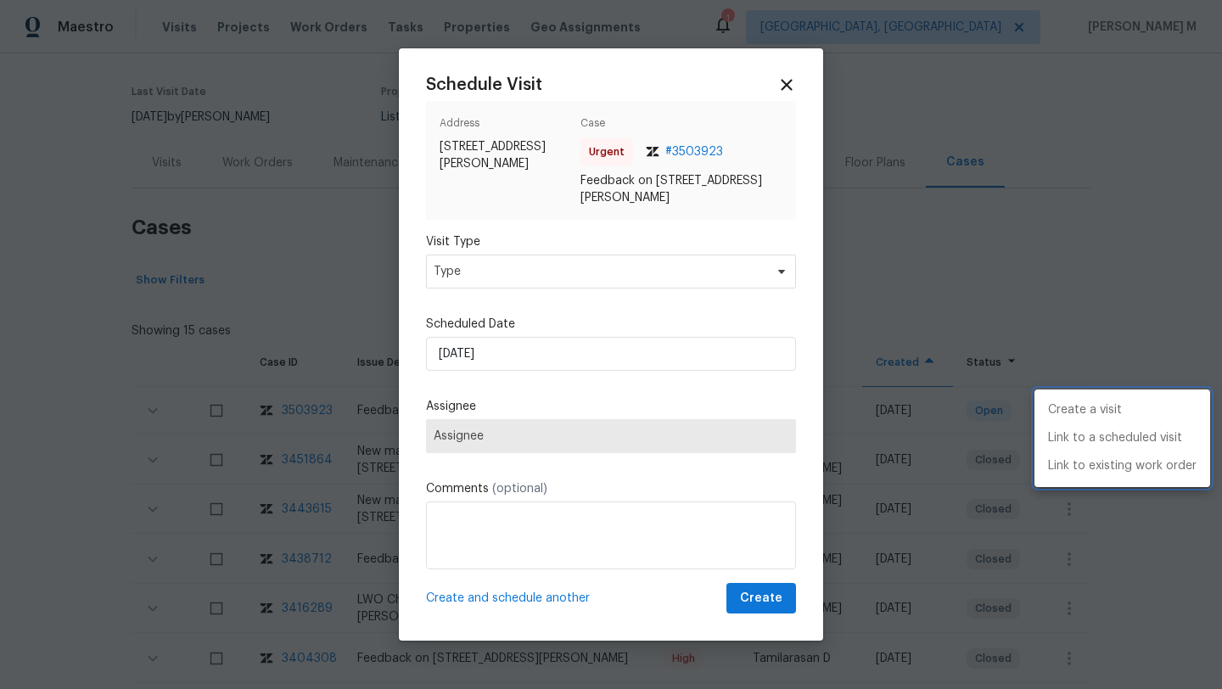
click at [564, 268] on div at bounding box center [611, 344] width 1222 height 689
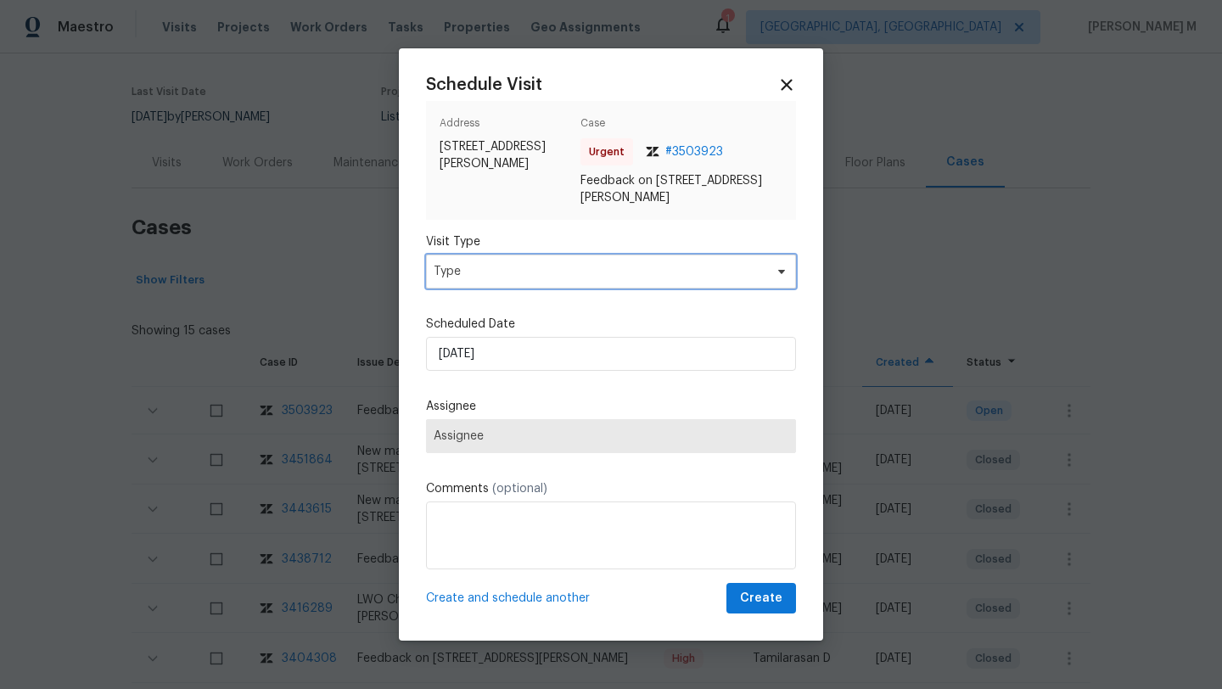
click at [564, 272] on span "Type" at bounding box center [599, 271] width 330 height 17
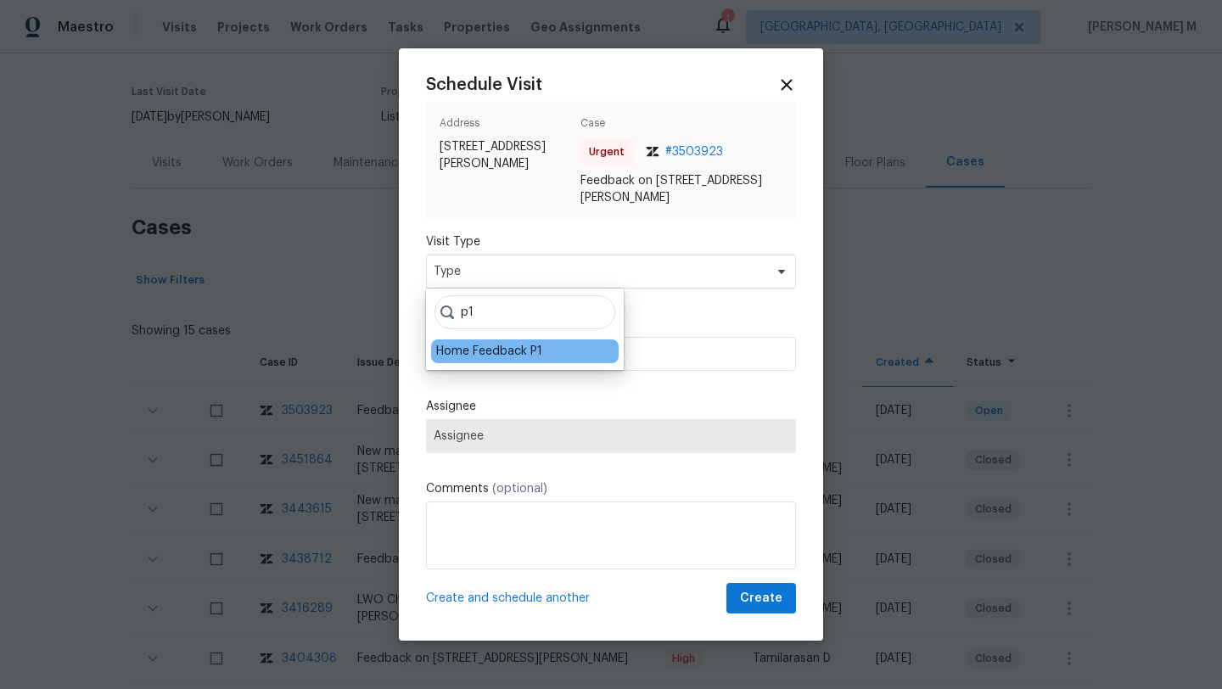
type input "p1"
click at [497, 350] on div "Home Feedback P1" at bounding box center [489, 351] width 106 height 17
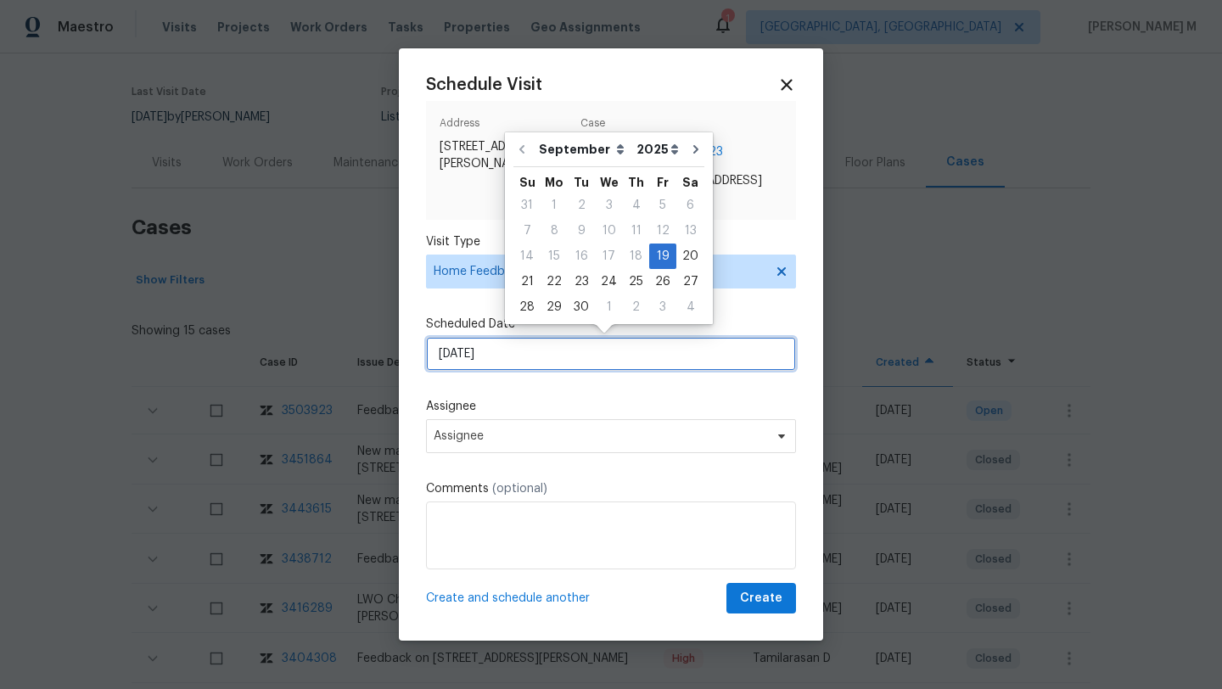
click at [542, 351] on input "[DATE]" at bounding box center [611, 354] width 370 height 34
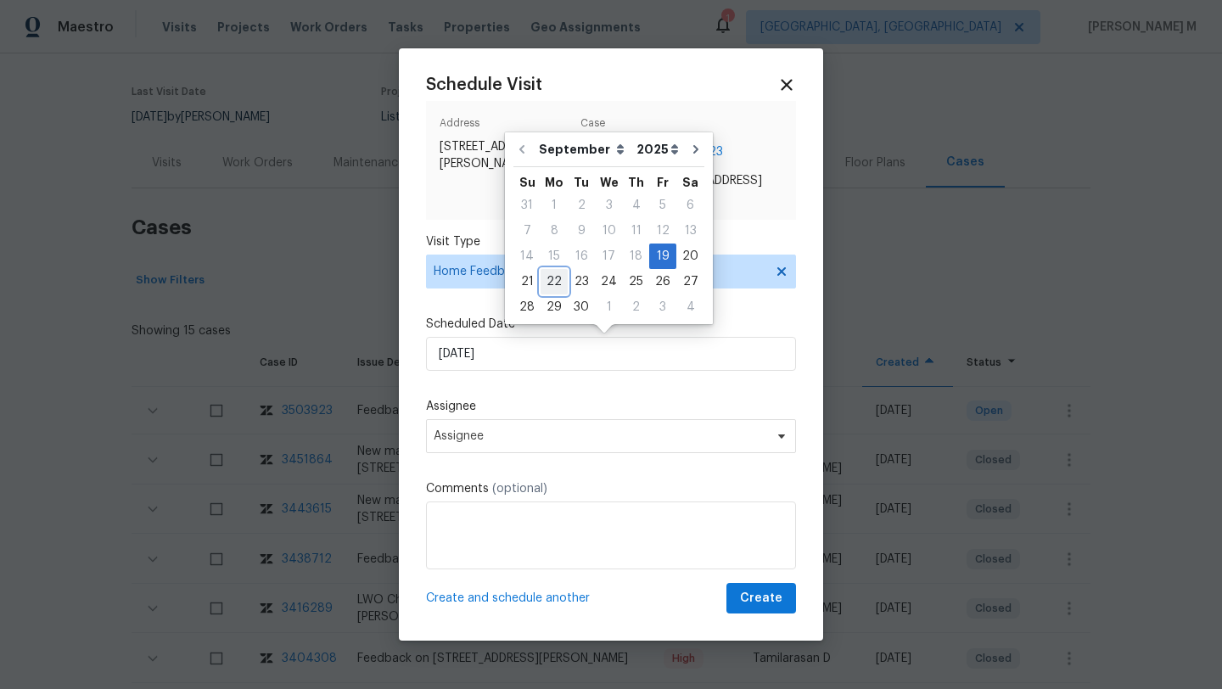
click at [564, 285] on div "22" at bounding box center [554, 282] width 27 height 24
type input "[DATE]"
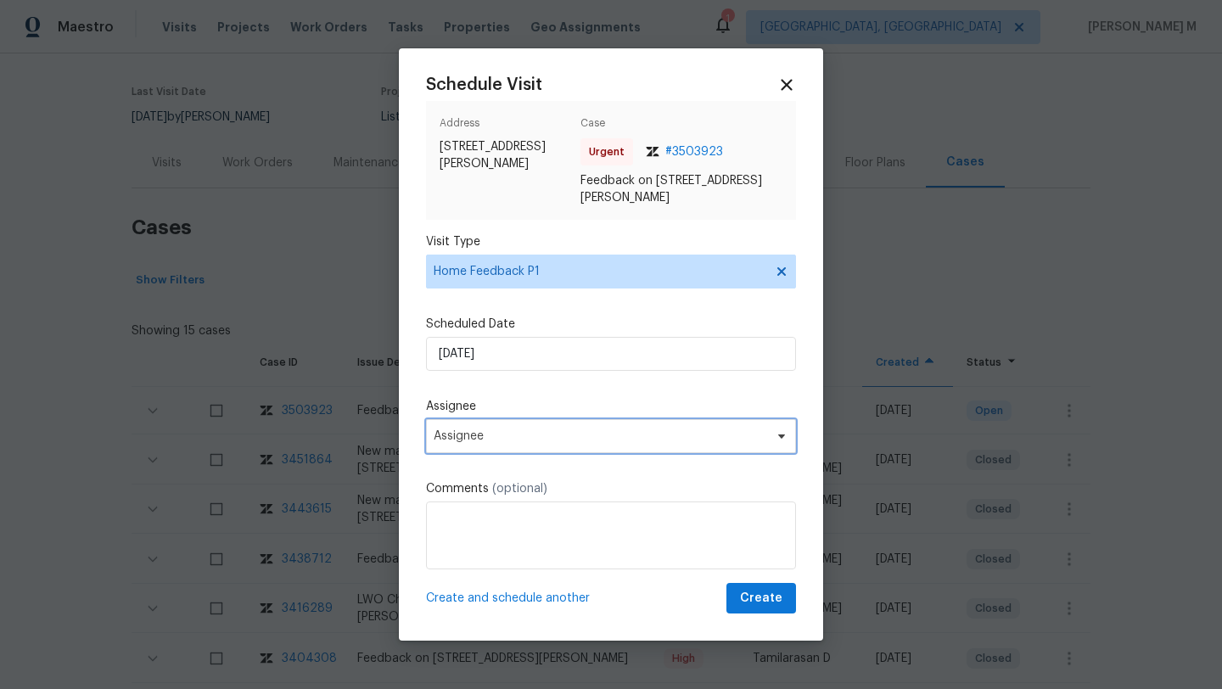
click at [511, 419] on span "Assignee" at bounding box center [611, 436] width 370 height 34
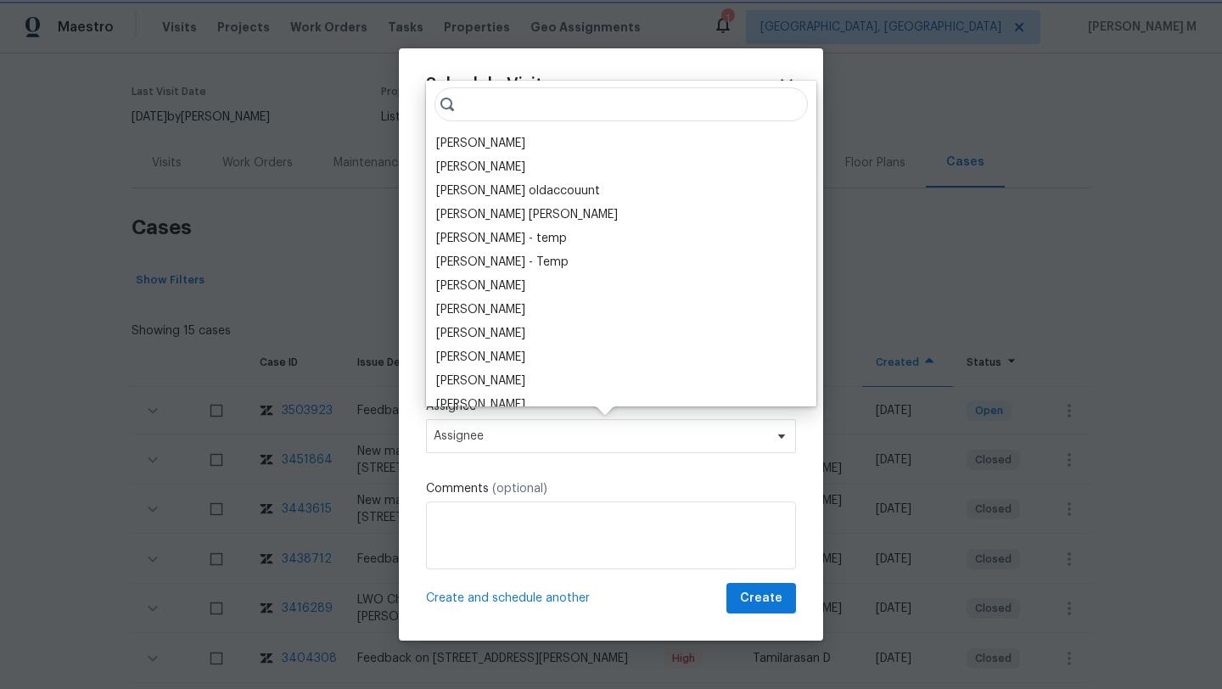
click at [501, 420] on span "Assignee" at bounding box center [611, 436] width 370 height 34
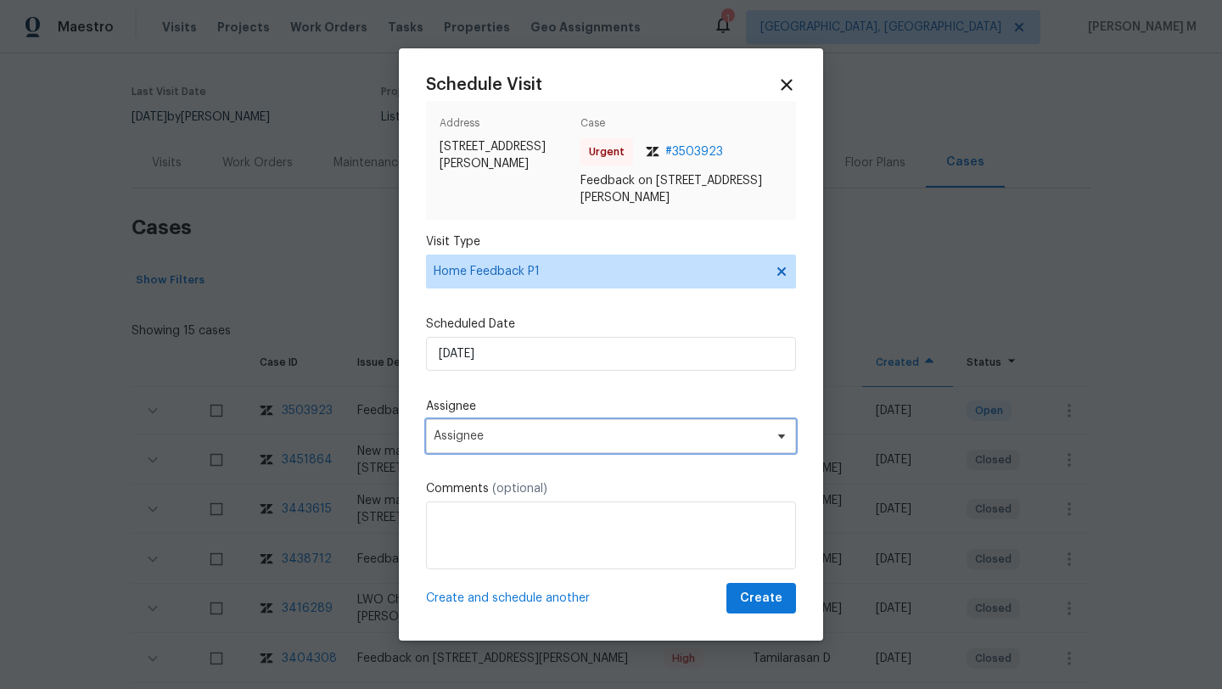
click at [488, 429] on span "Assignee" at bounding box center [600, 436] width 333 height 14
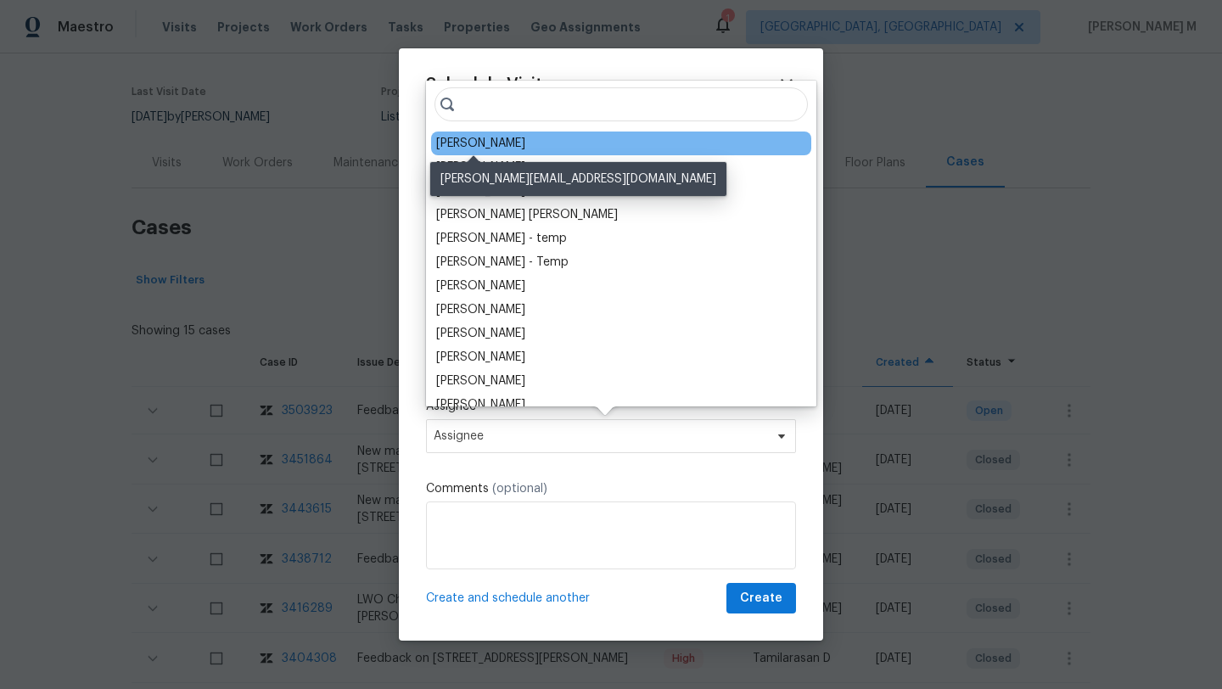
click at [489, 144] on div "[PERSON_NAME]" at bounding box center [480, 143] width 89 height 17
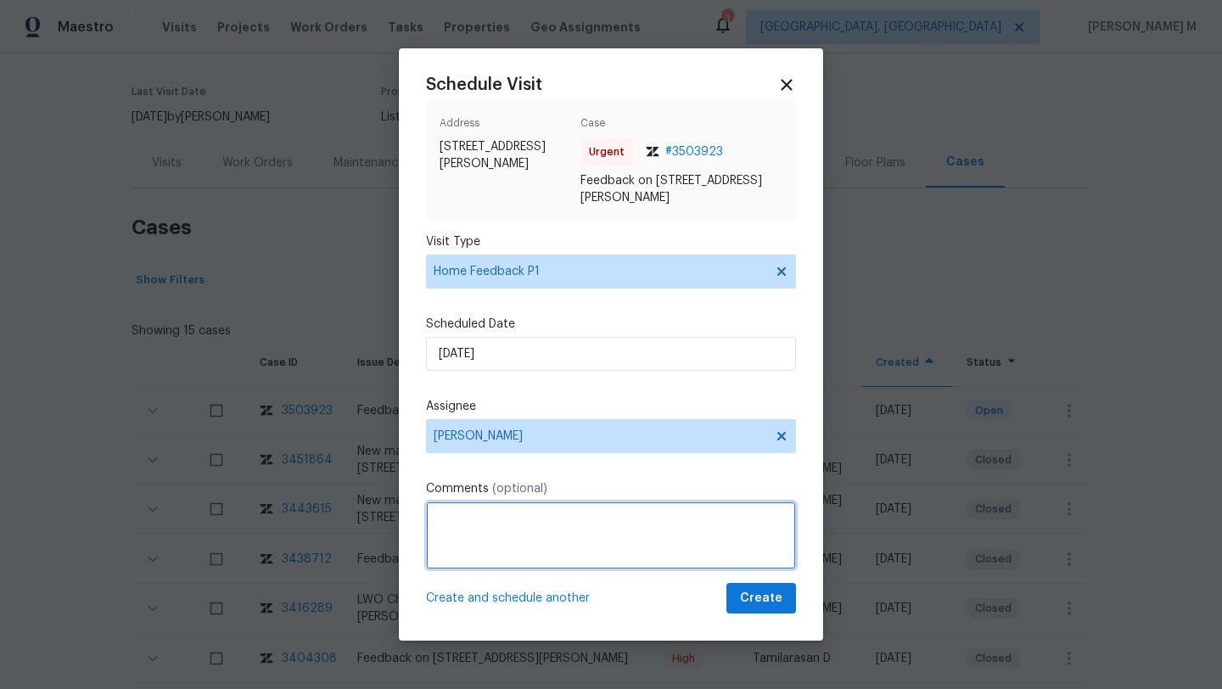
click at [482, 526] on textarea at bounding box center [611, 536] width 370 height 68
paste textarea "buyer called in to report that there is no keypad at this location, we could no…"
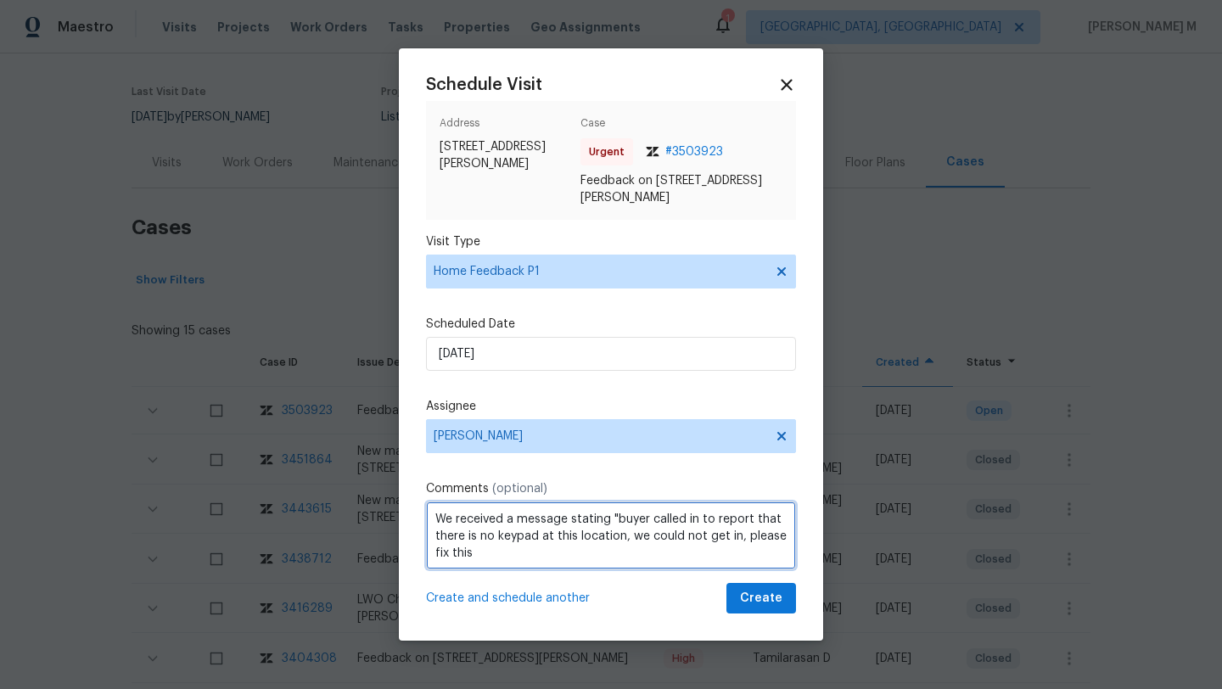
drag, startPoint x: 457, startPoint y: 555, endPoint x: 804, endPoint y: 555, distance: 346.3
click at [804, 555] on div "Schedule Visit Address [STREET_ADDRESS][PERSON_NAME] Case Urgent # 3503923 Feed…" at bounding box center [611, 344] width 424 height 593
paste textarea "Kindly complete the visit and update if any WO needs to be created. Thank you"
click at [589, 563] on textarea "We received a message stating "buyer called in to report that there is no keypa…" at bounding box center [611, 536] width 370 height 68
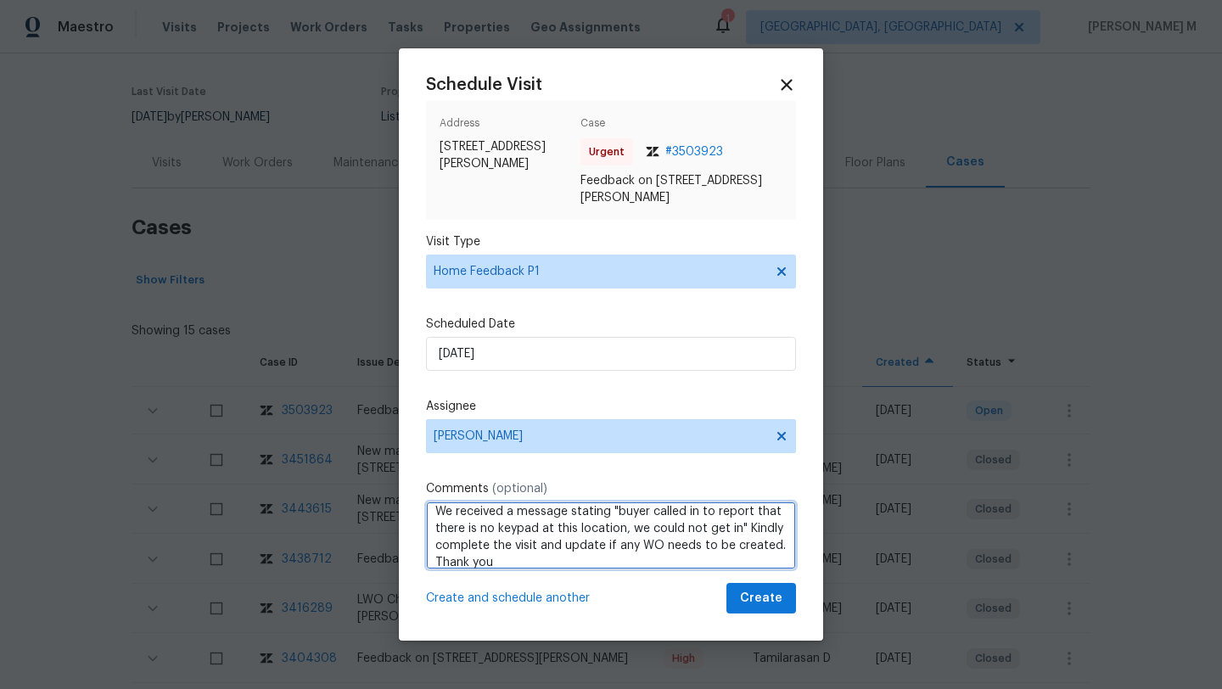
type textarea "We received a message stating "buyer called in to report that there is no keypa…"
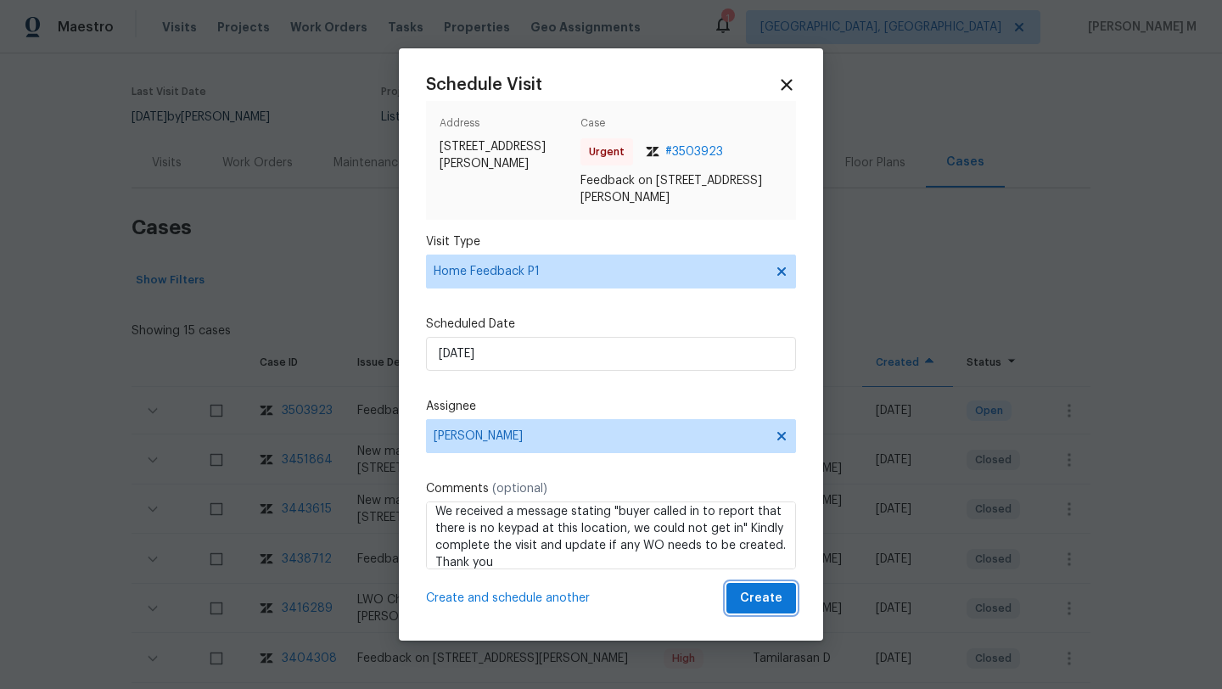
click at [740, 594] on span "Create" at bounding box center [761, 598] width 42 height 21
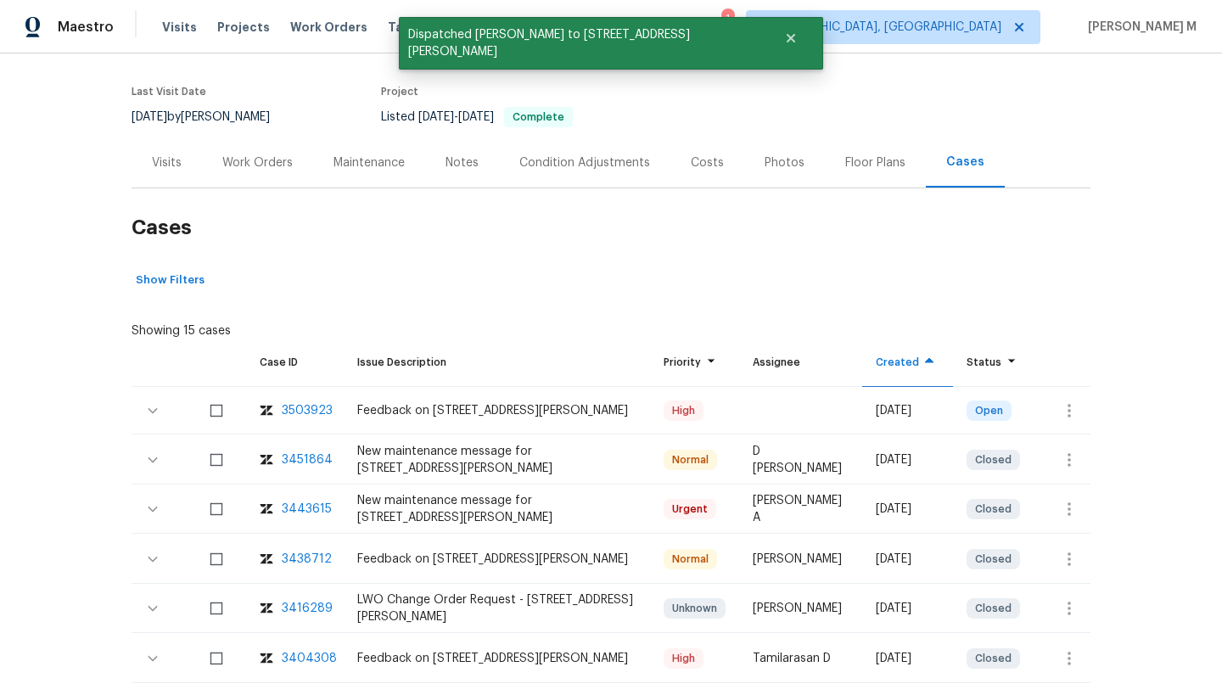
click at [172, 162] on div "Visits" at bounding box center [167, 162] width 30 height 17
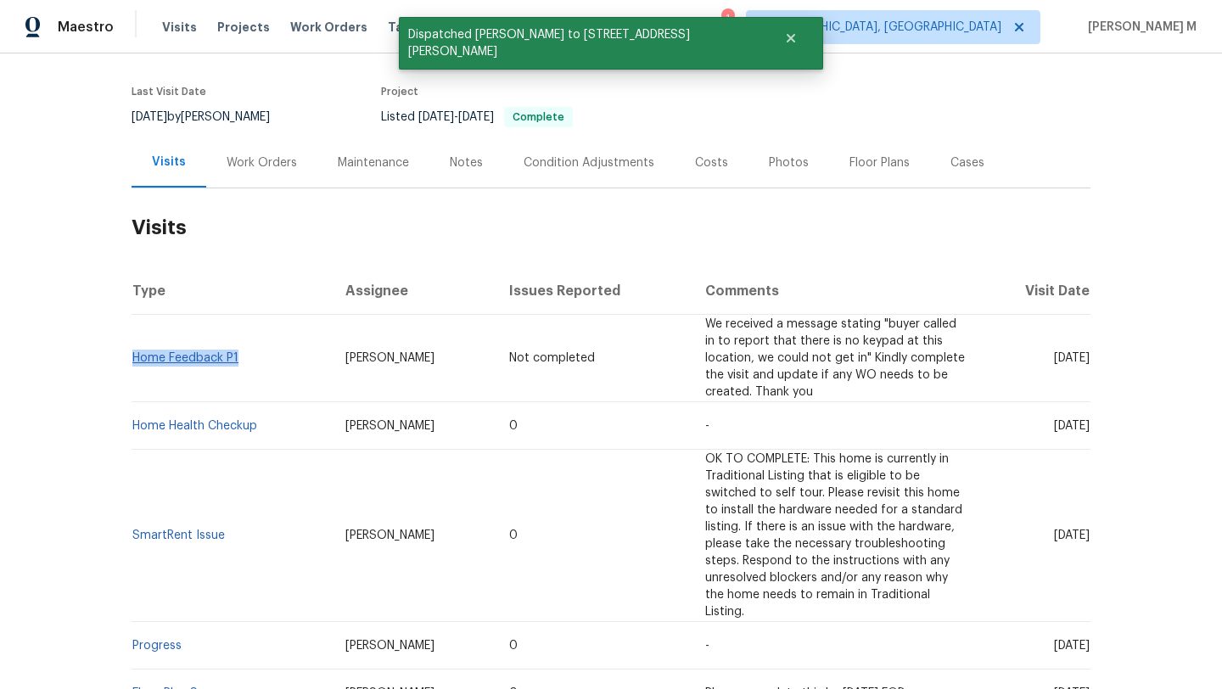
drag, startPoint x: 255, startPoint y: 360, endPoint x: 128, endPoint y: 361, distance: 126.5
click at [132, 361] on td "Home Feedback P1" at bounding box center [232, 358] width 200 height 87
copy link "Home Feedback P1"
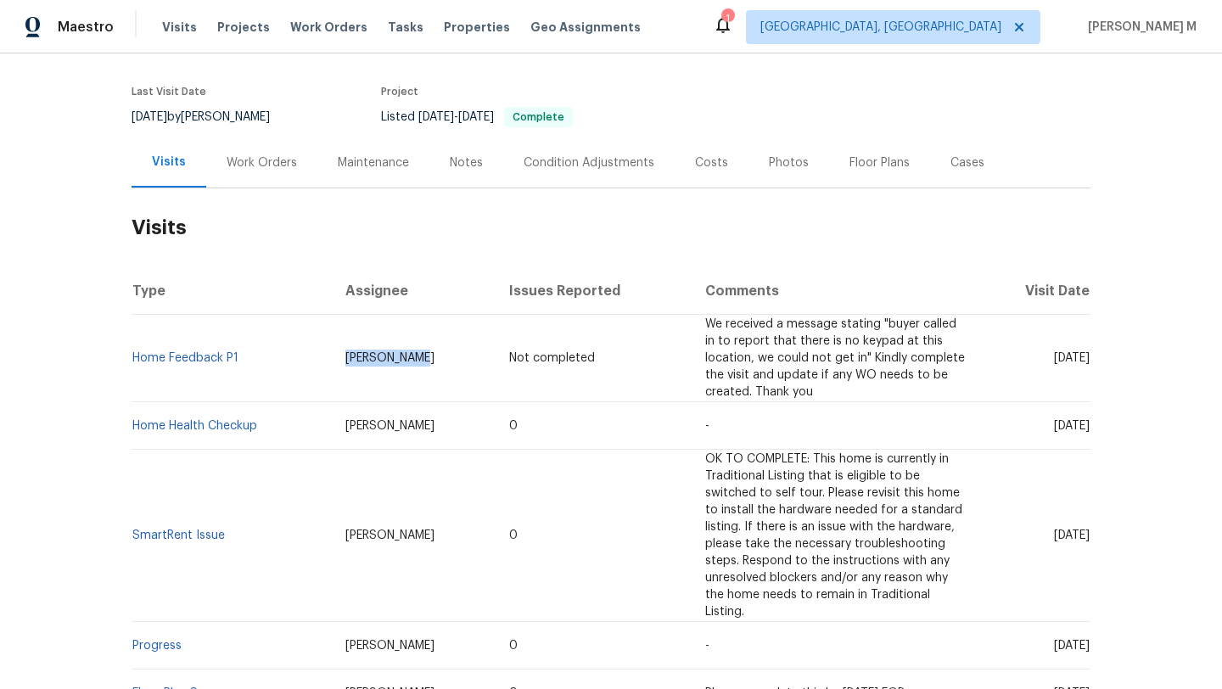
drag, startPoint x: 340, startPoint y: 360, endPoint x: 413, endPoint y: 359, distance: 73.8
click at [413, 359] on td "[PERSON_NAME]" at bounding box center [414, 358] width 165 height 87
copy span "[PERSON_NAME]"
drag, startPoint x: 1015, startPoint y: 357, endPoint x: 1052, endPoint y: 358, distance: 36.5
click at [1054, 358] on span "[DATE]" at bounding box center [1072, 358] width 36 height 12
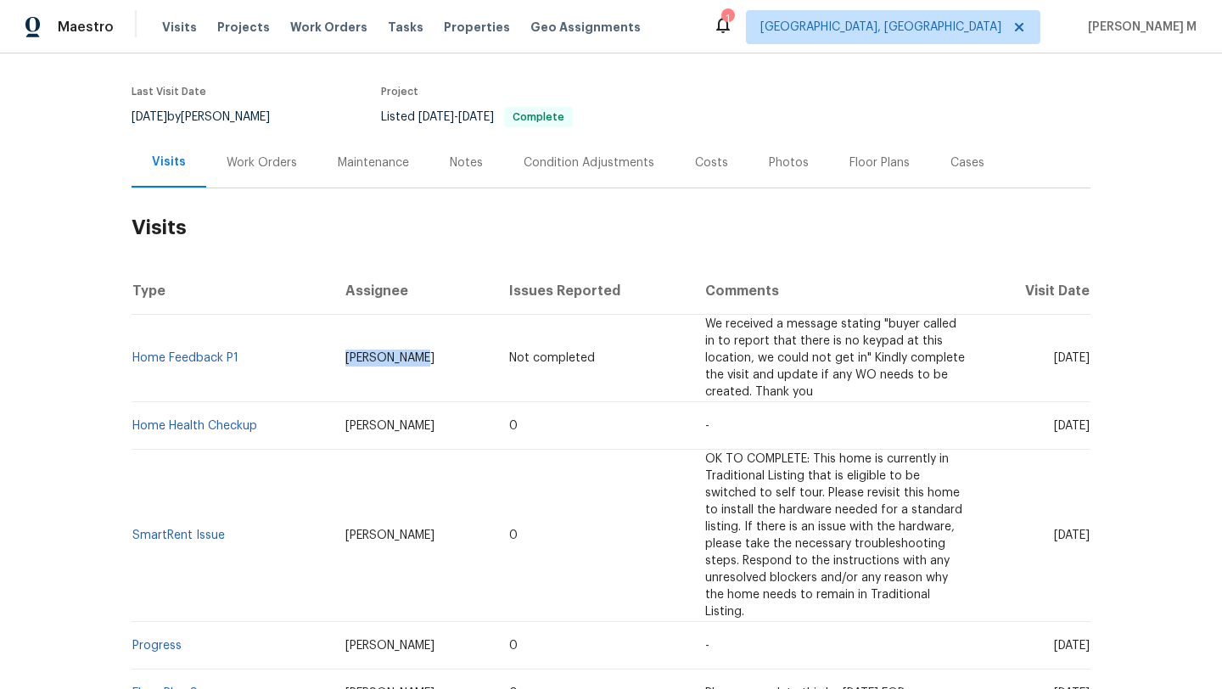
copy span "[DATE]"
